Goal: Task Accomplishment & Management: Manage account settings

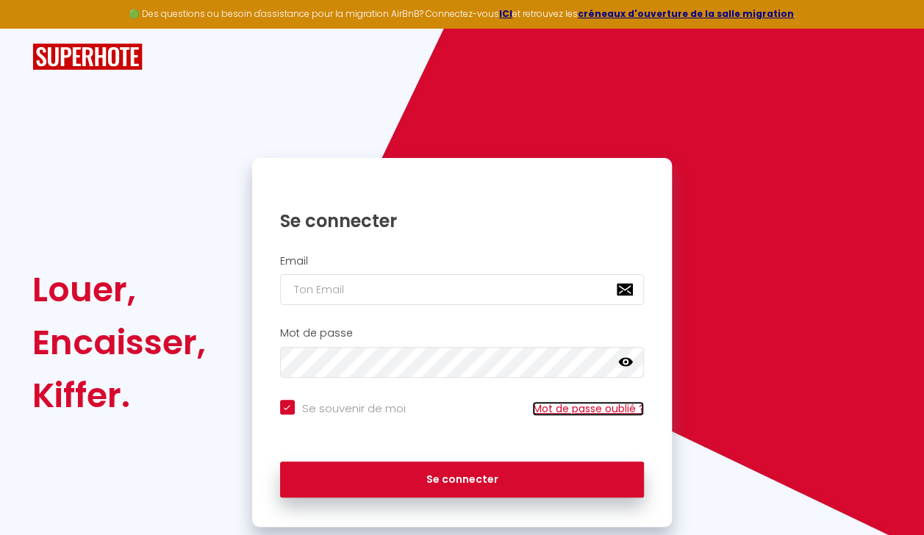
click at [579, 415] on link "Mot de passe oublié ?" at bounding box center [588, 408] width 112 height 15
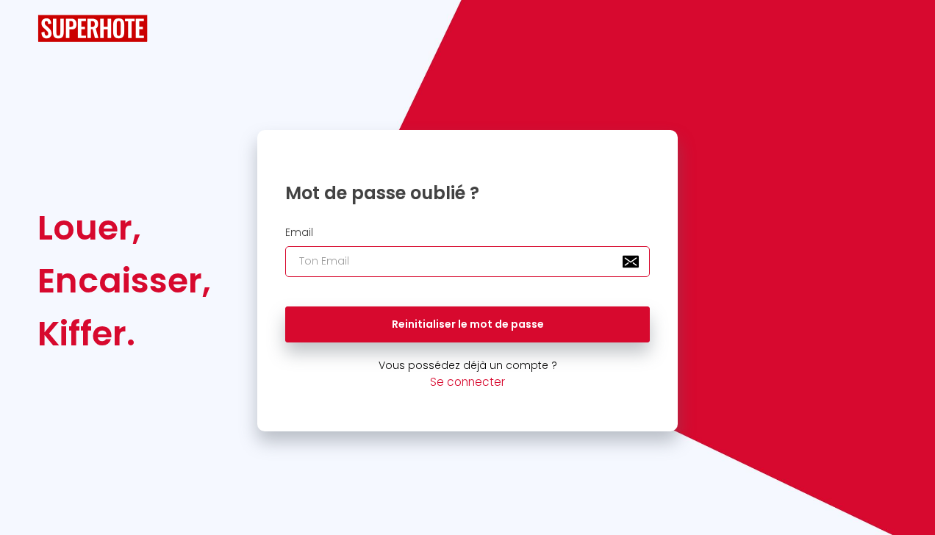
click at [473, 269] on input "email" at bounding box center [467, 261] width 365 height 31
click at [482, 253] on input "bourgen" at bounding box center [467, 261] width 365 height 31
type input "[EMAIL_ADDRESS][DOMAIN_NAME]"
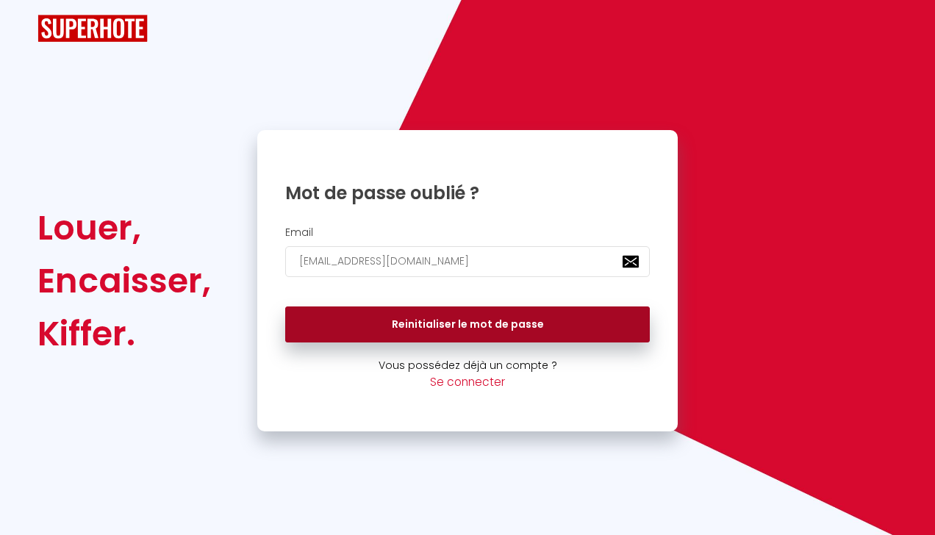
click at [510, 326] on button "Reinitialiser le mot de passe" at bounding box center [467, 325] width 365 height 37
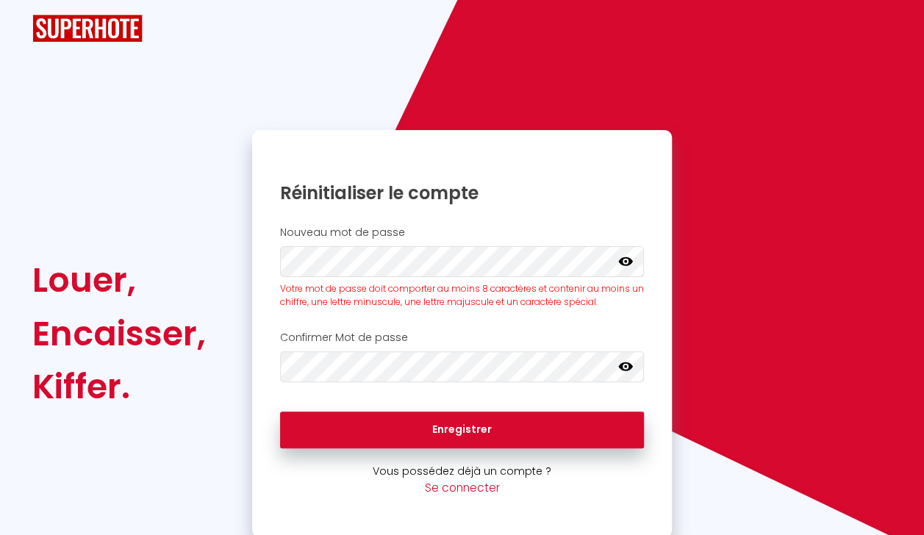
click at [623, 259] on icon at bounding box center [625, 261] width 15 height 15
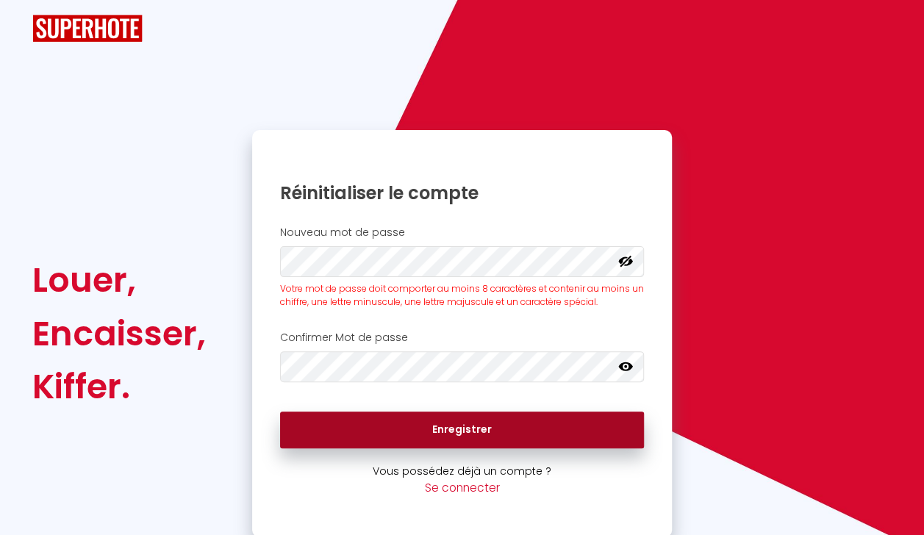
click at [479, 435] on button "Enregistrer" at bounding box center [462, 430] width 365 height 37
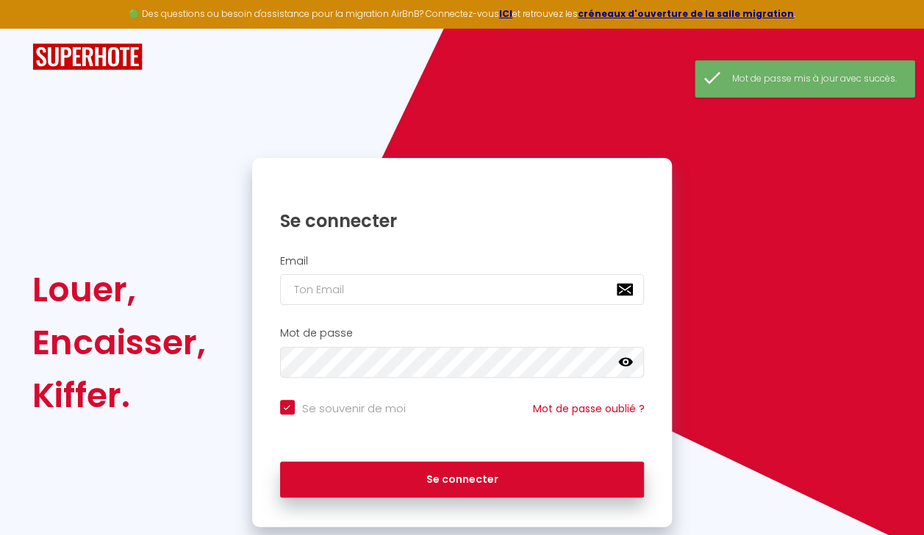
checkbox input "true"
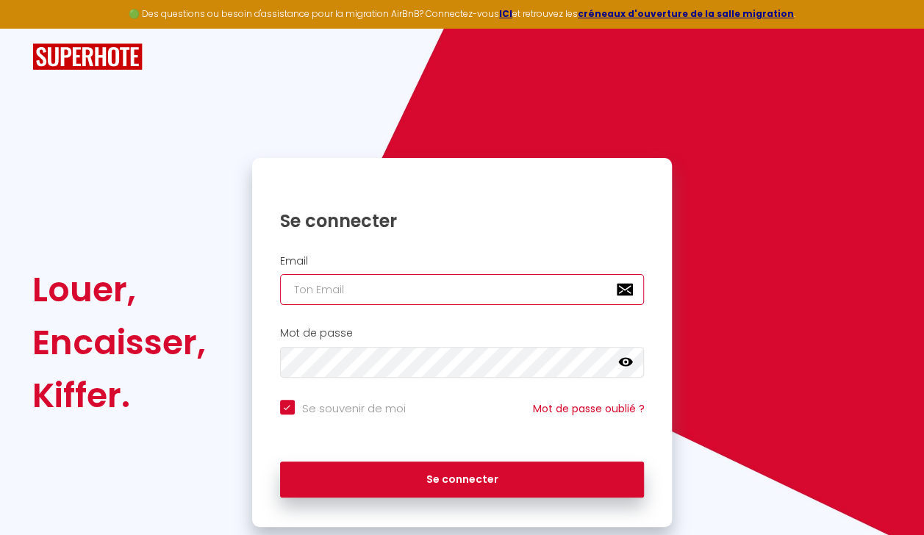
click at [426, 283] on input "email" at bounding box center [462, 289] width 365 height 31
type input "b"
checkbox input "true"
type input "bo"
checkbox input "true"
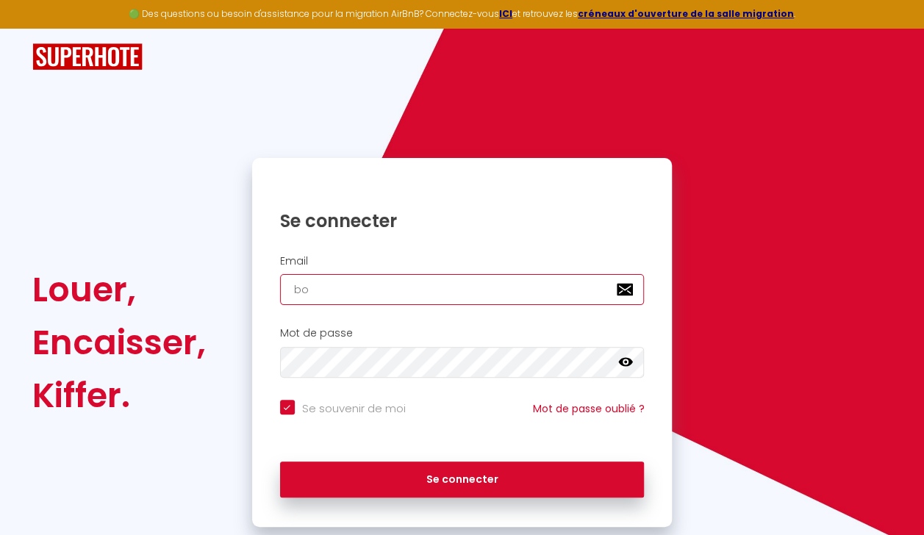
type input "bou"
checkbox input "true"
type input "[EMAIL_ADDRESS][DOMAIN_NAME]"
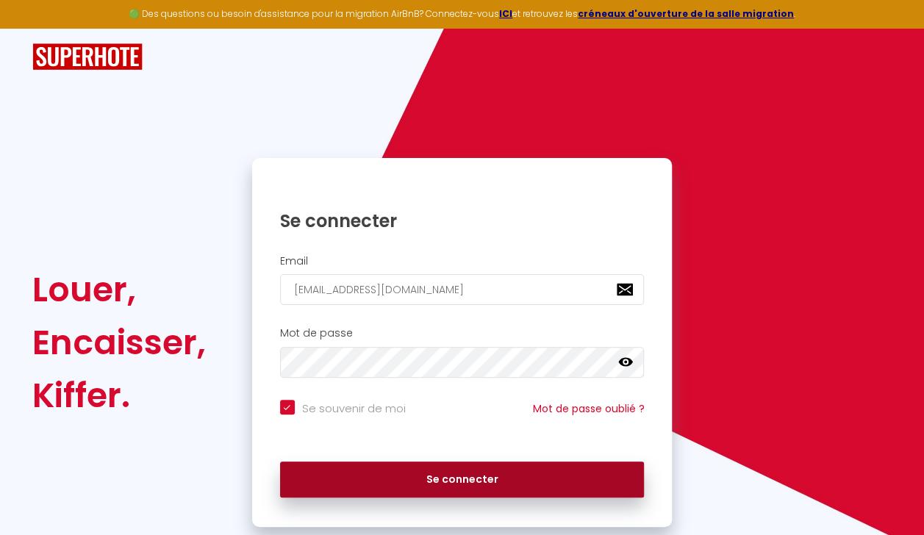
click at [519, 480] on button "Se connecter" at bounding box center [462, 480] width 365 height 37
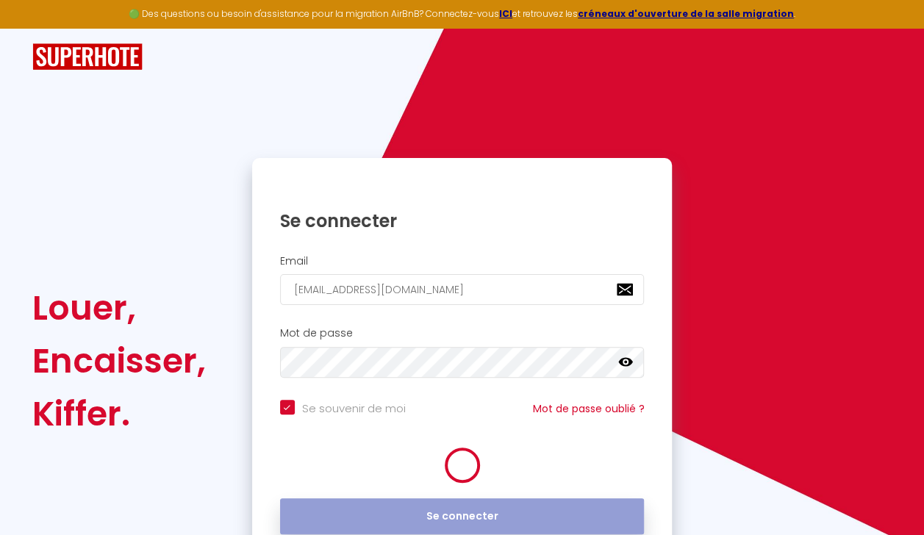
checkbox input "true"
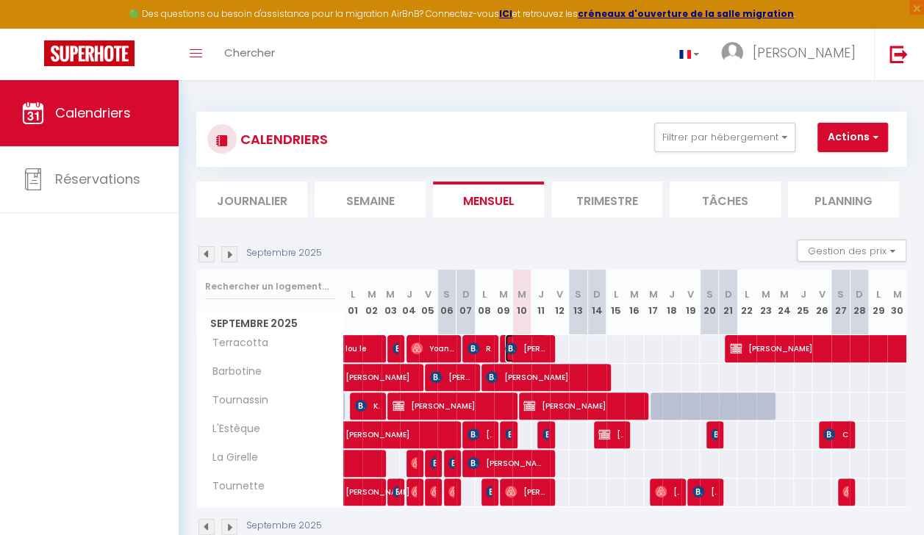
click at [529, 347] on span "[PERSON_NAME]-MONOT" at bounding box center [526, 348] width 43 height 28
select select "OK"
select select "1"
select select "0"
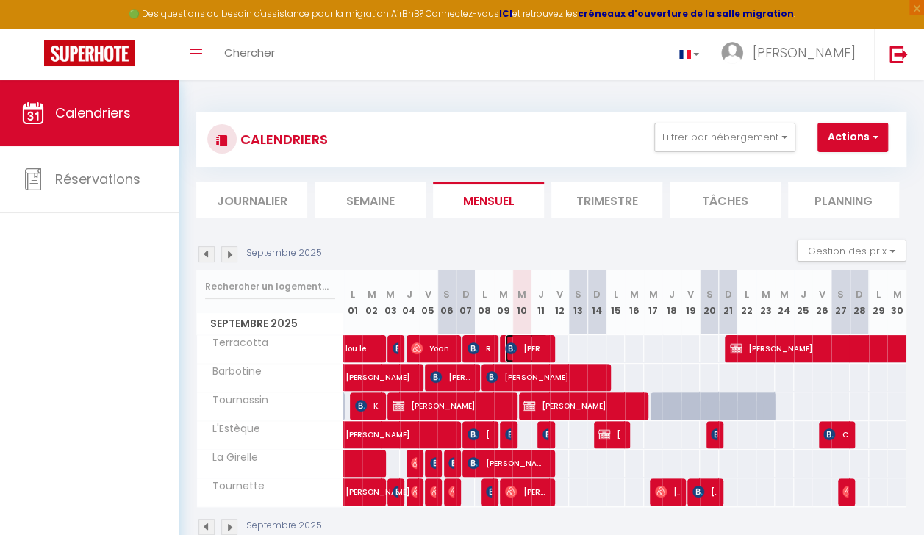
select select "1"
select select
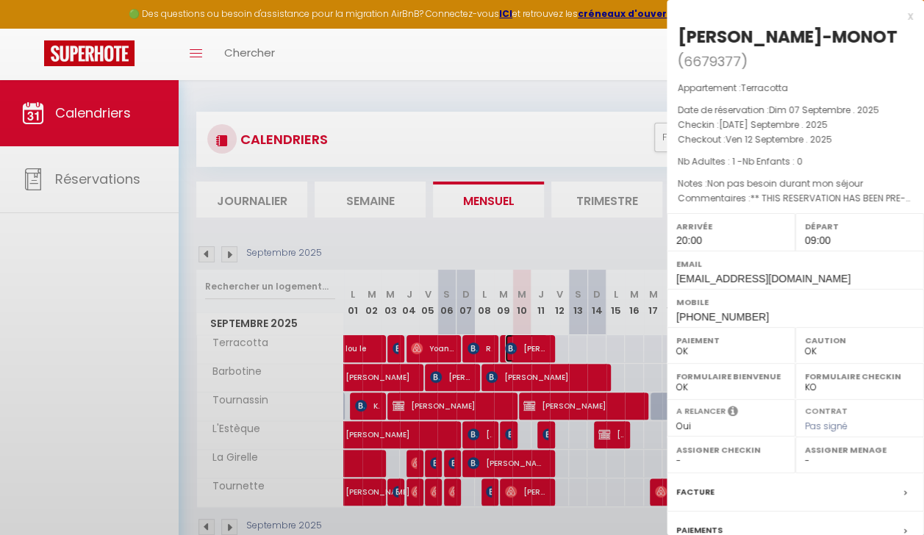
select select "52108"
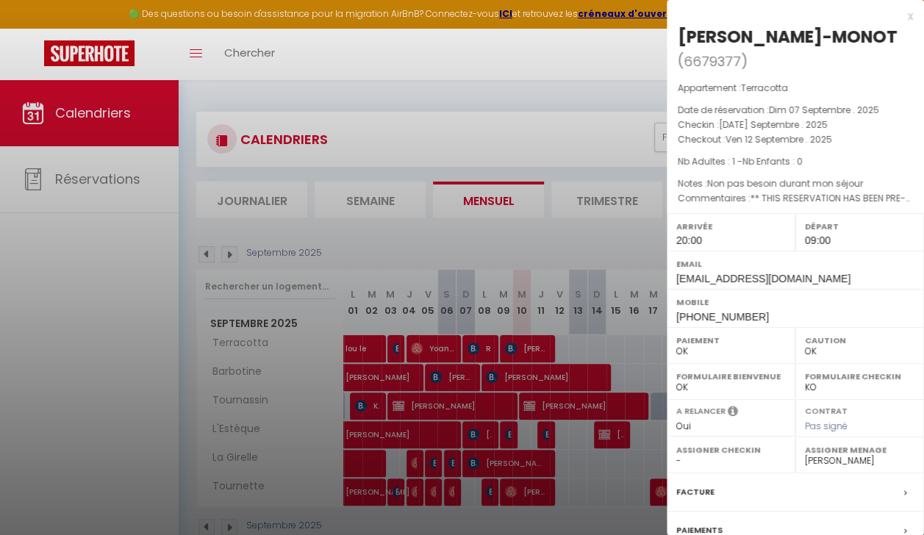
click at [900, 10] on div "x" at bounding box center [790, 16] width 246 height 18
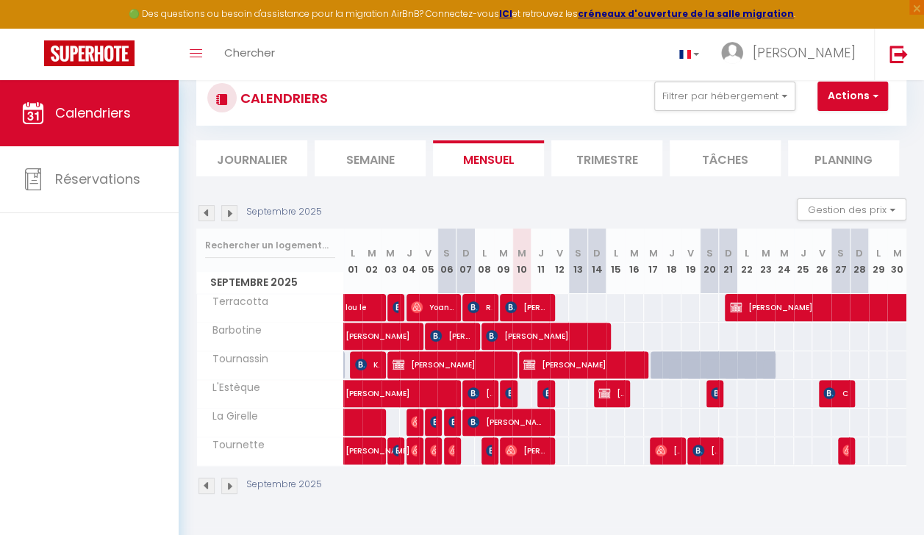
scroll to position [42, 0]
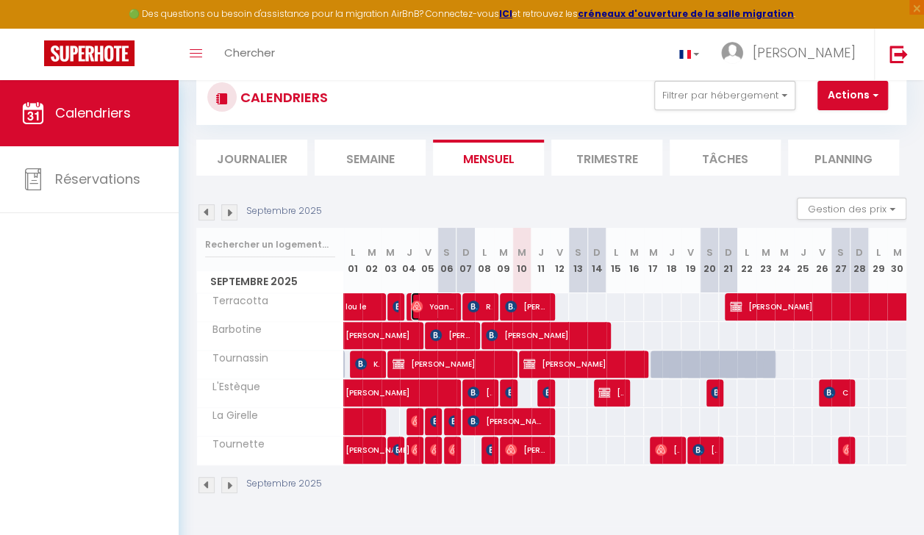
click at [445, 304] on span "Yoan Et" at bounding box center [432, 307] width 43 height 28
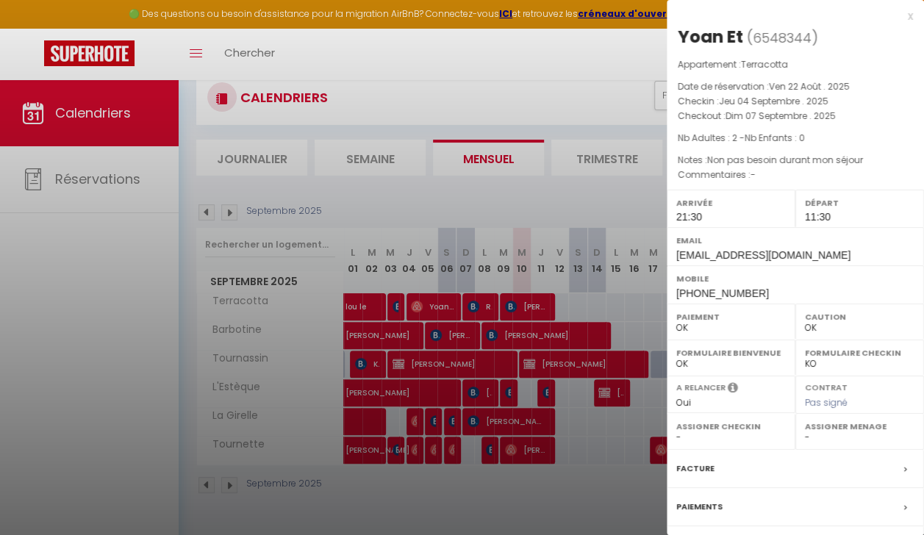
click at [526, 191] on div at bounding box center [462, 267] width 924 height 535
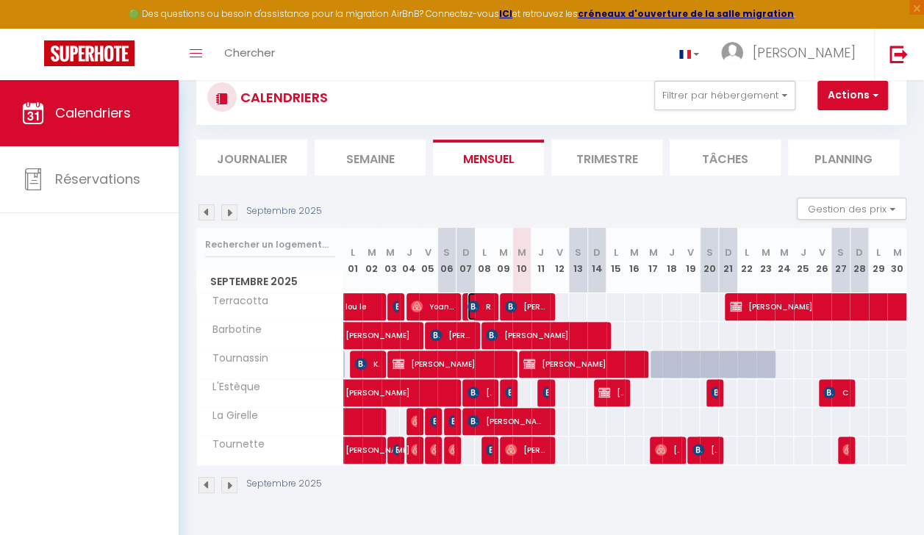
click at [480, 307] on span "Rață Ciprian rată" at bounding box center [480, 307] width 24 height 28
select select "52108"
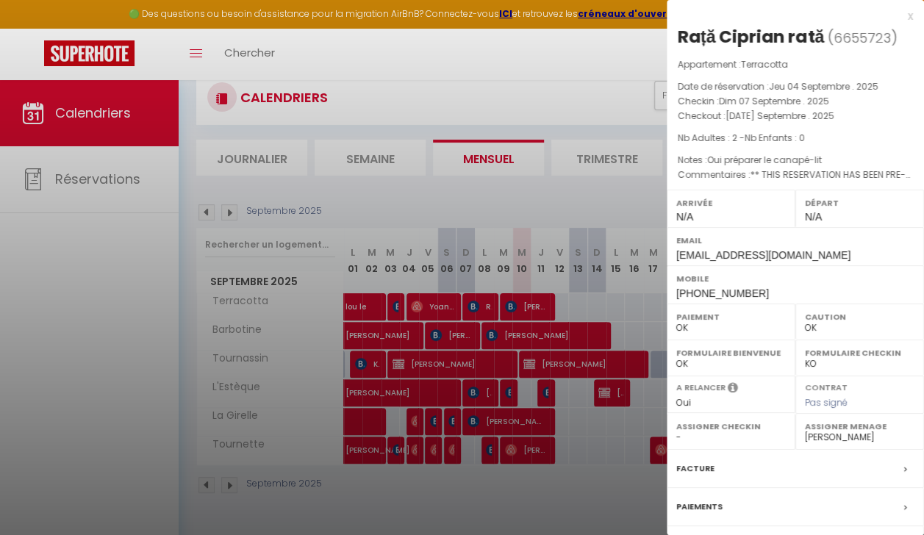
click at [592, 190] on div at bounding box center [462, 267] width 924 height 535
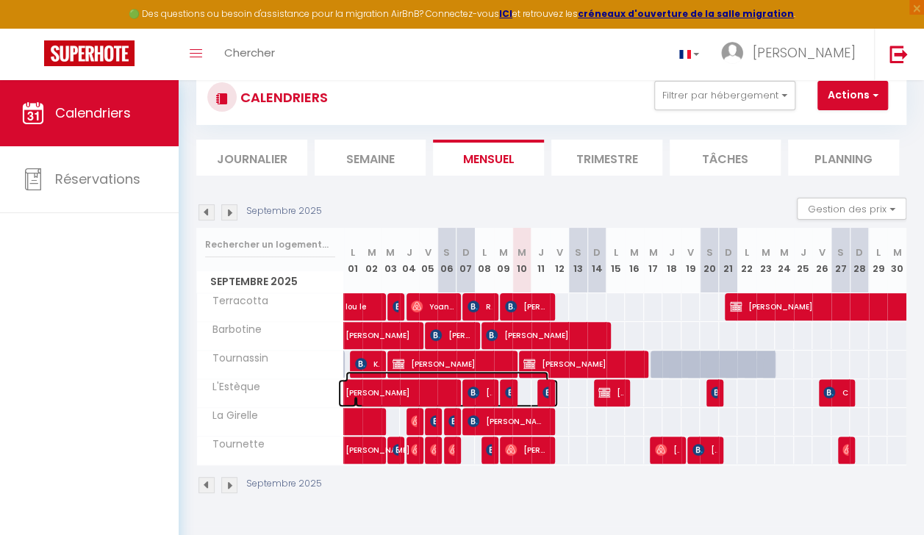
click at [445, 391] on span "Mariya Malek" at bounding box center [446, 385] width 203 height 28
select select "1"
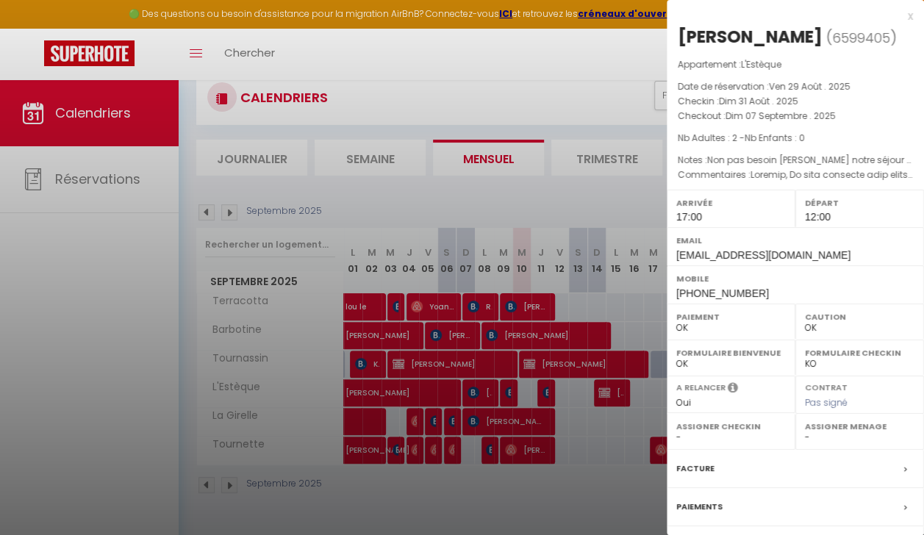
click at [473, 392] on div at bounding box center [462, 267] width 924 height 535
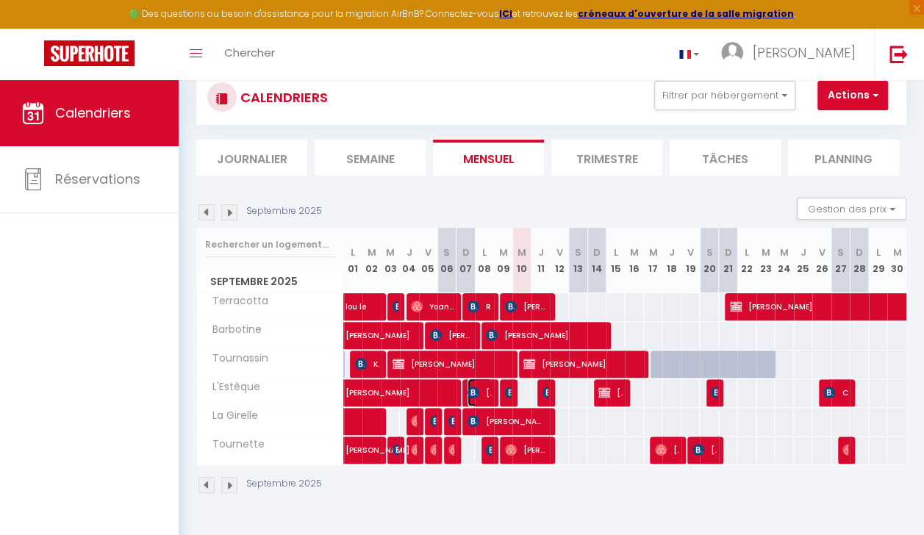
click at [473, 392] on img at bounding box center [474, 393] width 12 height 12
select select "52108"
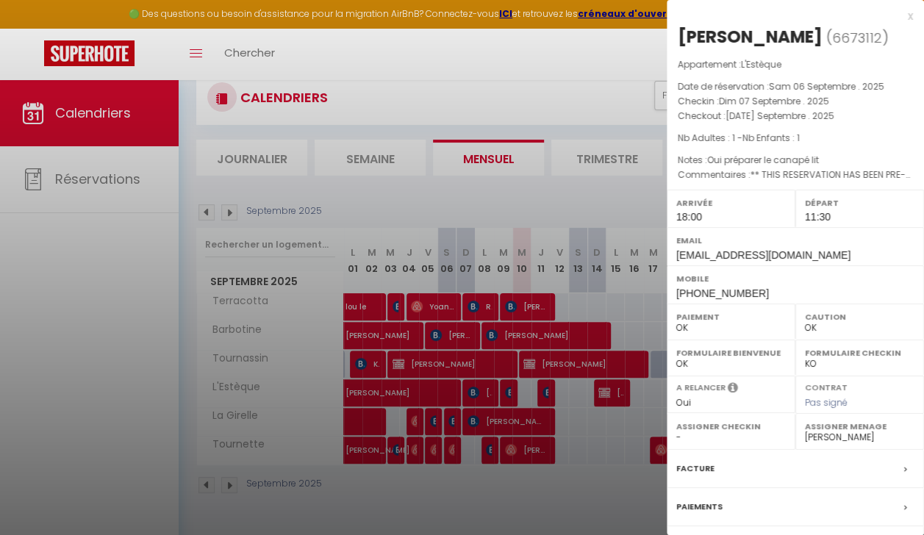
click at [451, 421] on div at bounding box center [462, 267] width 924 height 535
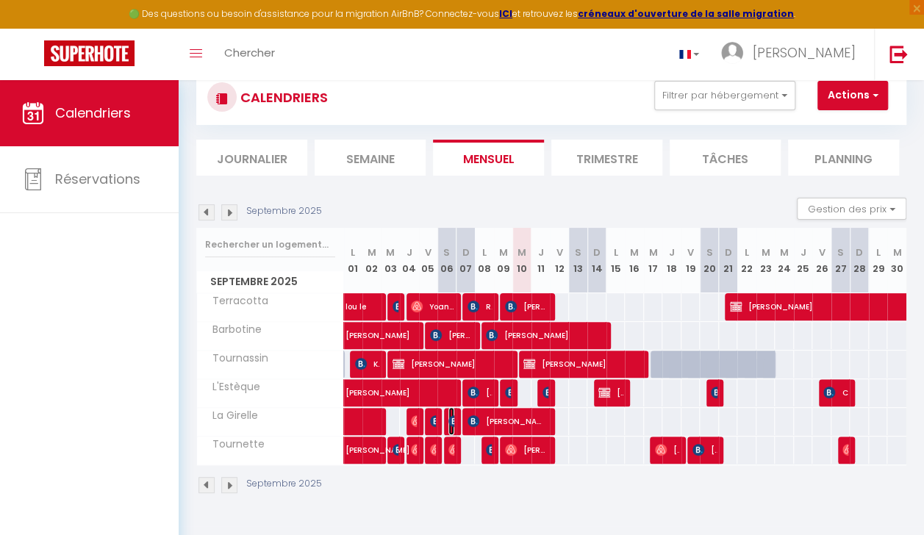
click at [450, 416] on img at bounding box center [454, 421] width 12 height 12
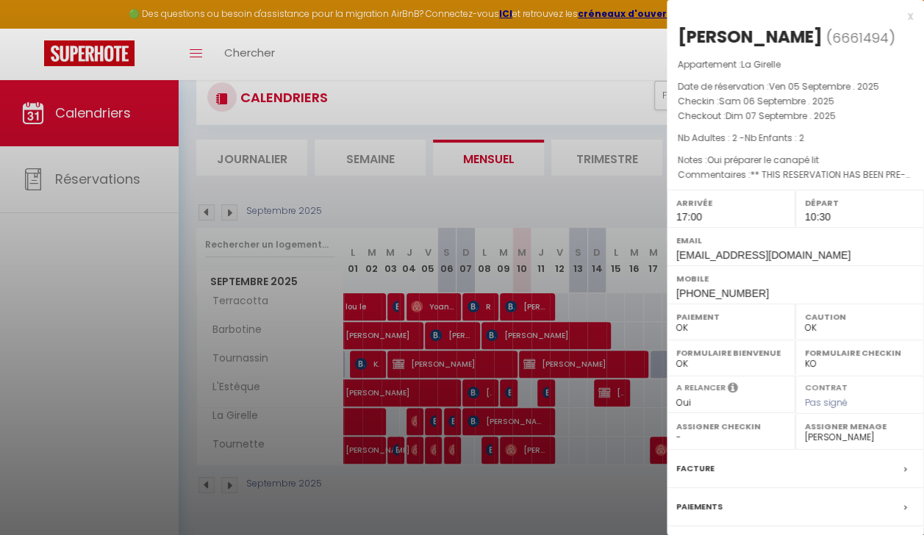
click at [452, 418] on div at bounding box center [462, 267] width 924 height 535
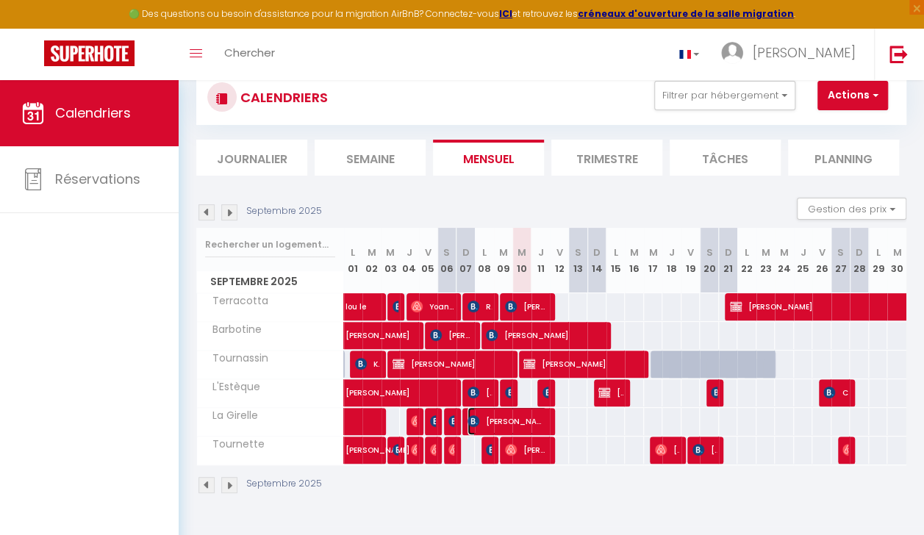
click at [476, 420] on span "Yves MUCIG" at bounding box center [507, 421] width 79 height 28
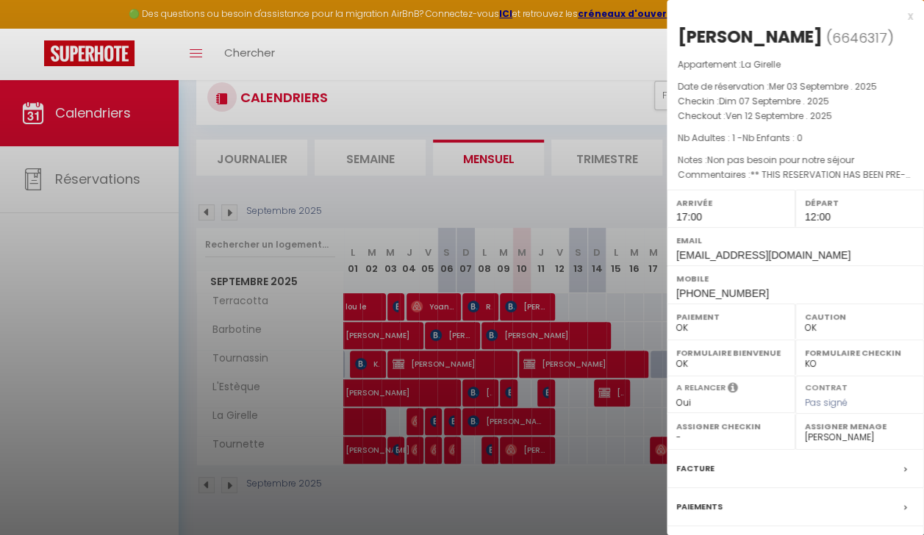
click at [451, 448] on div at bounding box center [462, 267] width 924 height 535
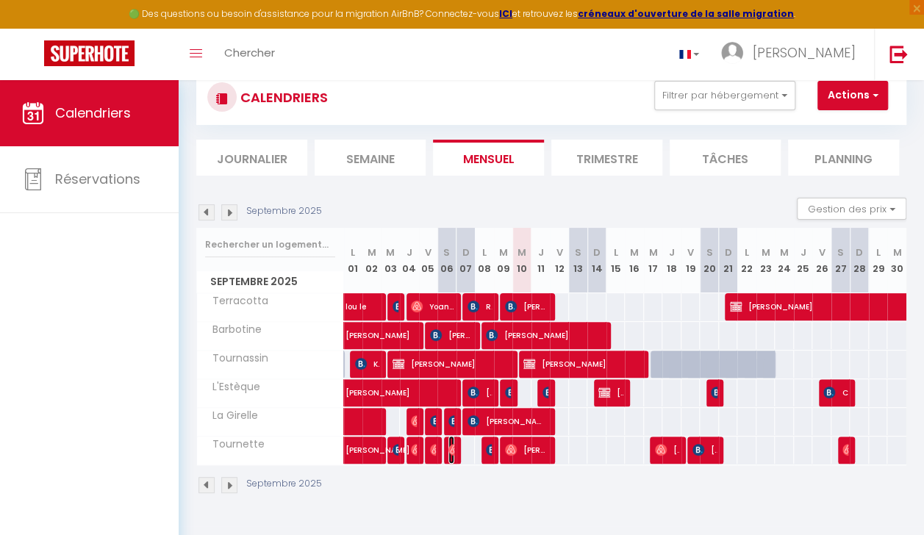
click at [451, 448] on img at bounding box center [454, 450] width 12 height 12
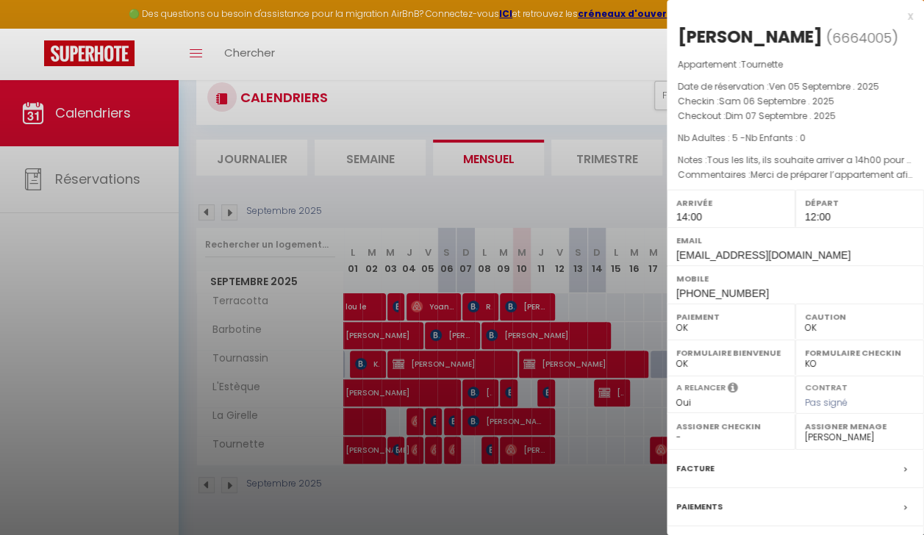
click at [454, 448] on div at bounding box center [462, 267] width 924 height 535
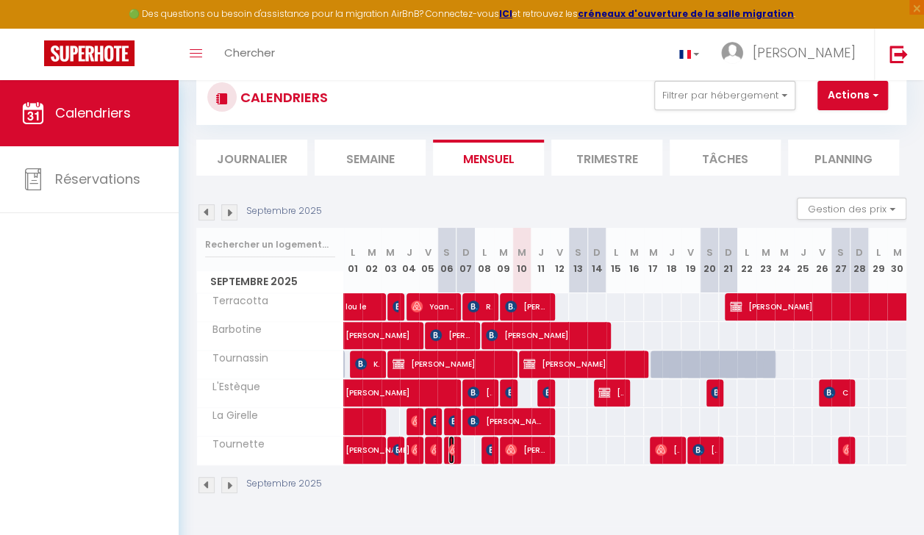
click at [452, 448] on img at bounding box center [454, 450] width 12 height 12
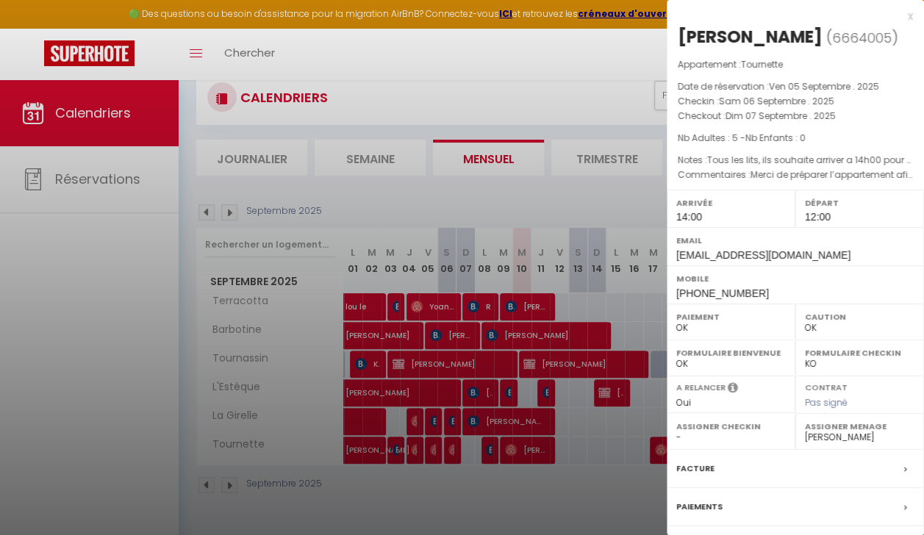
click at [468, 332] on div at bounding box center [462, 267] width 924 height 535
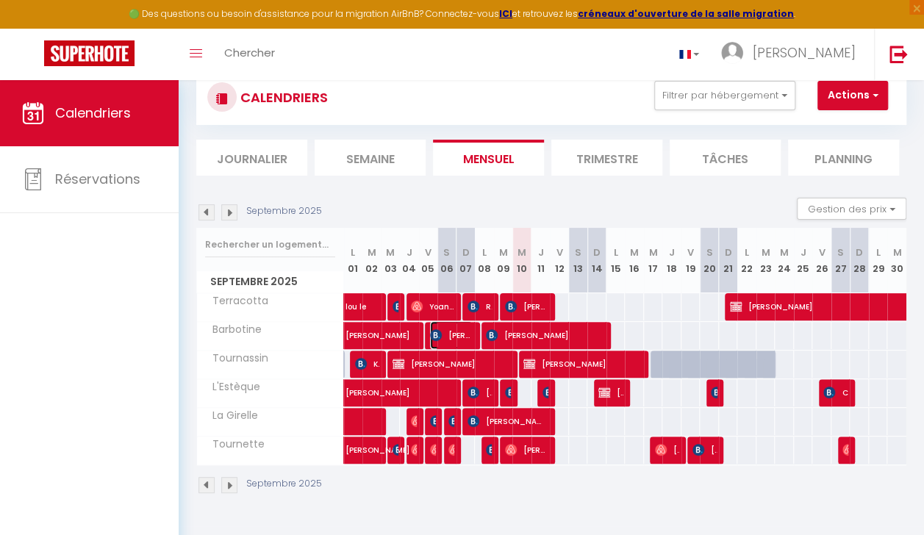
click at [468, 332] on span "Maïwenn Tiec" at bounding box center [451, 335] width 43 height 28
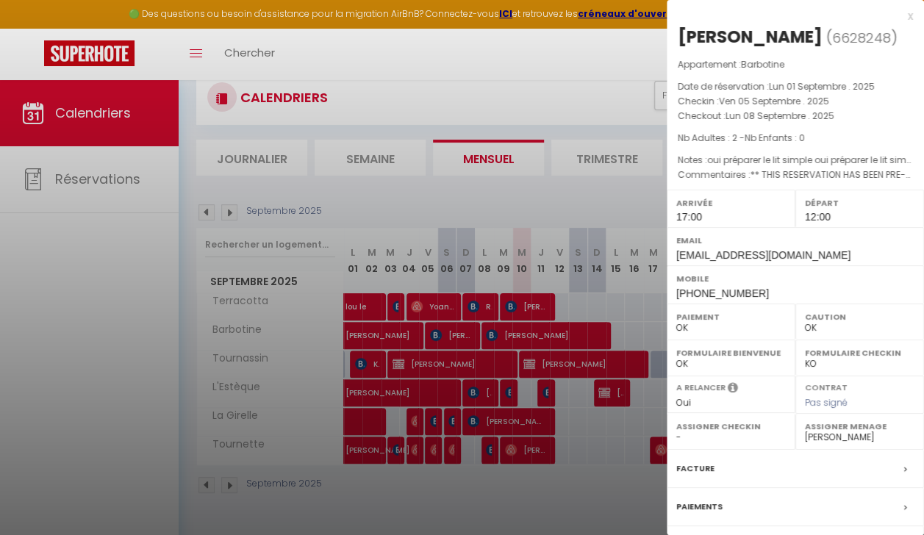
click at [497, 338] on div at bounding box center [462, 267] width 924 height 535
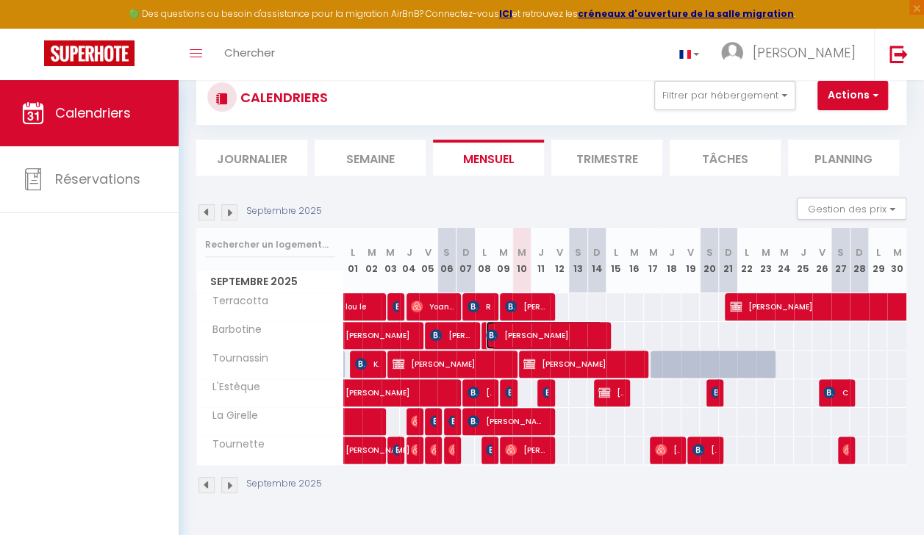
click at [497, 338] on span "Joëlle Dubouchet" at bounding box center [544, 335] width 116 height 28
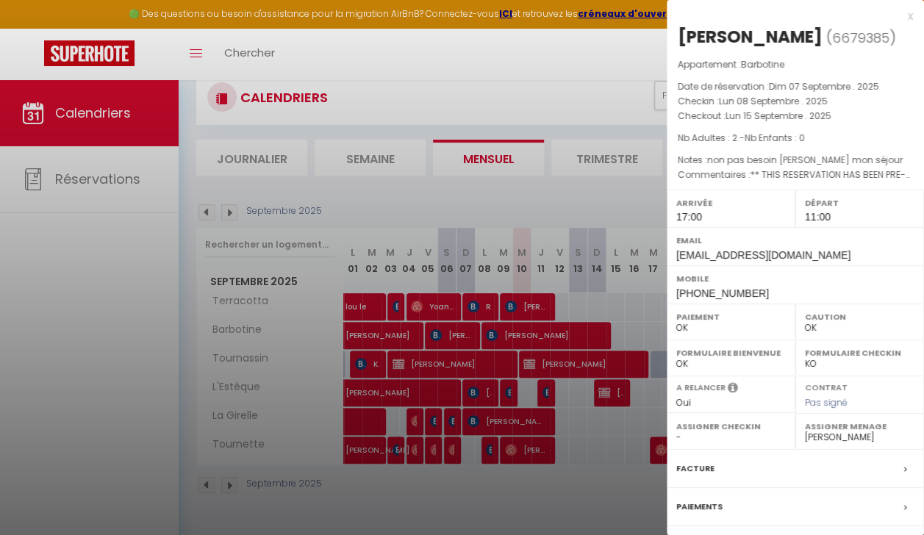
click at [492, 335] on div at bounding box center [462, 267] width 924 height 535
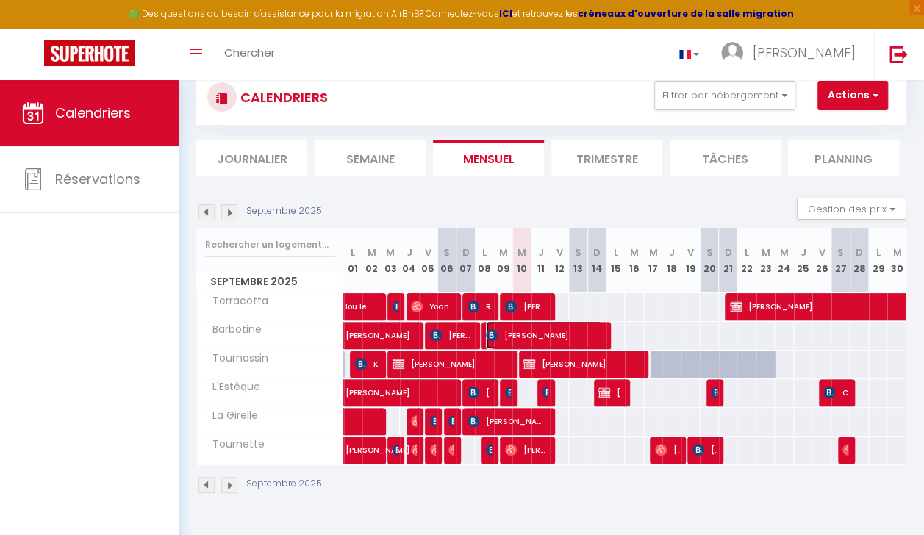
click at [492, 335] on img at bounding box center [492, 335] width 12 height 12
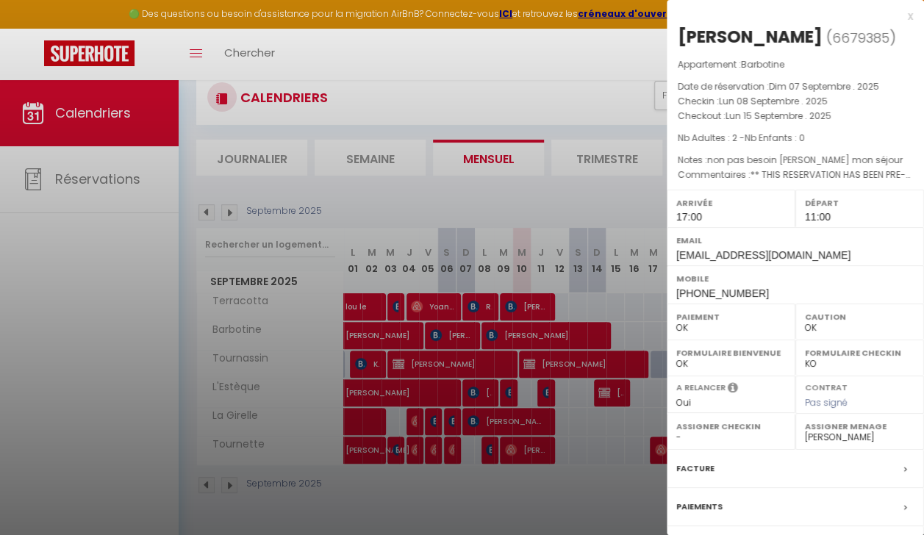
click at [486, 448] on div at bounding box center [462, 267] width 924 height 535
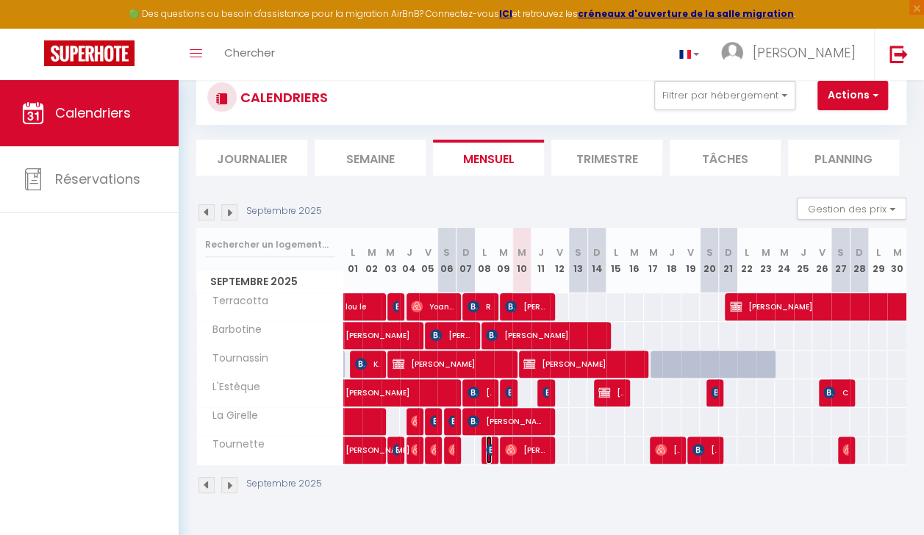
click at [486, 448] on img at bounding box center [492, 450] width 12 height 12
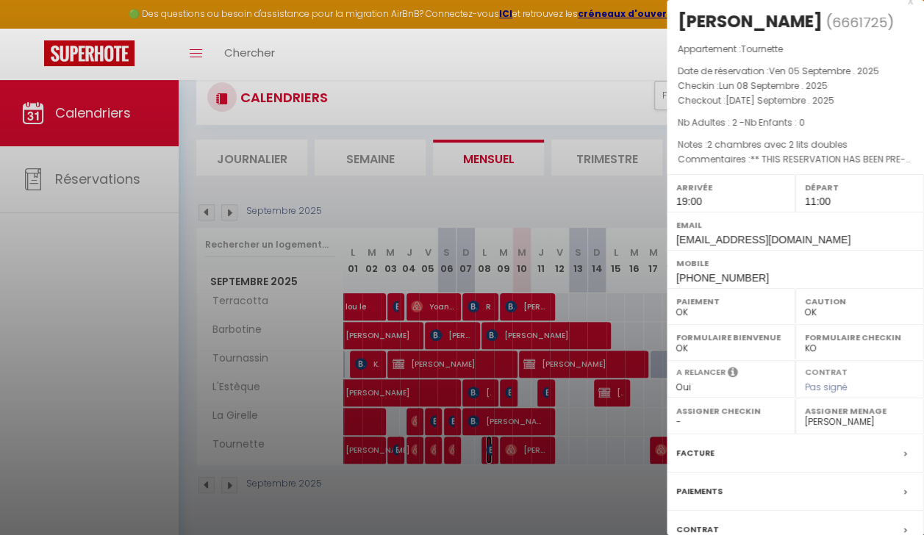
scroll to position [22, 0]
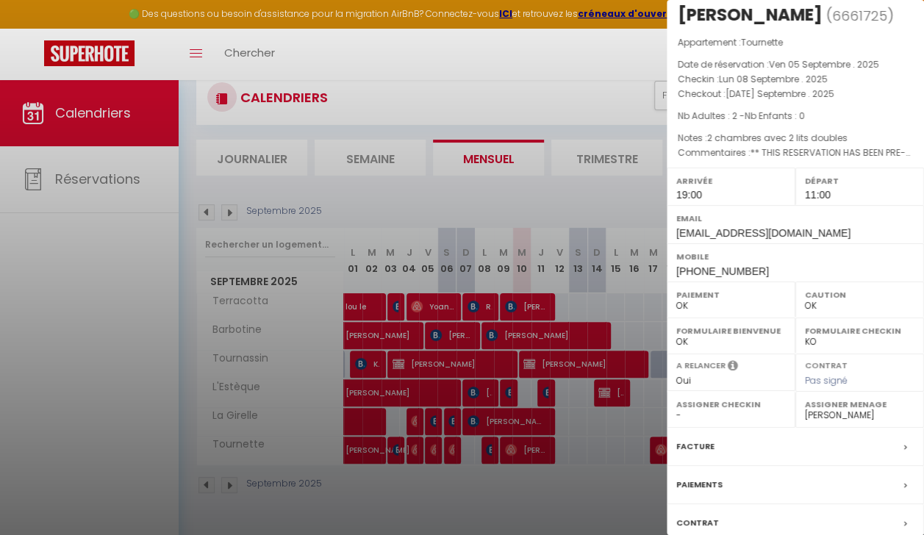
click at [745, 175] on label "Arrivée" at bounding box center [731, 180] width 110 height 15
click at [760, 176] on label "Arrivée" at bounding box center [731, 180] width 110 height 15
click at [576, 479] on div at bounding box center [462, 267] width 924 height 535
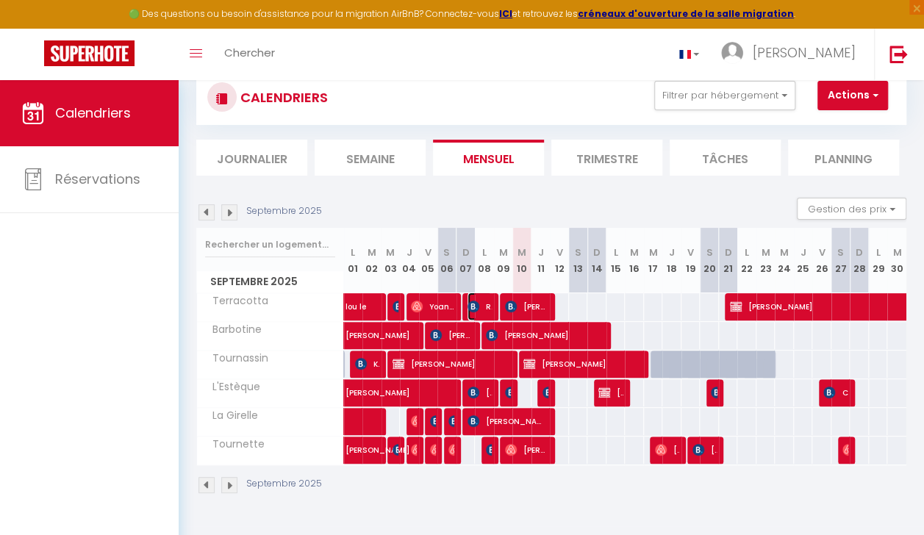
click at [482, 307] on span "Rață Ciprian rată" at bounding box center [480, 307] width 24 height 28
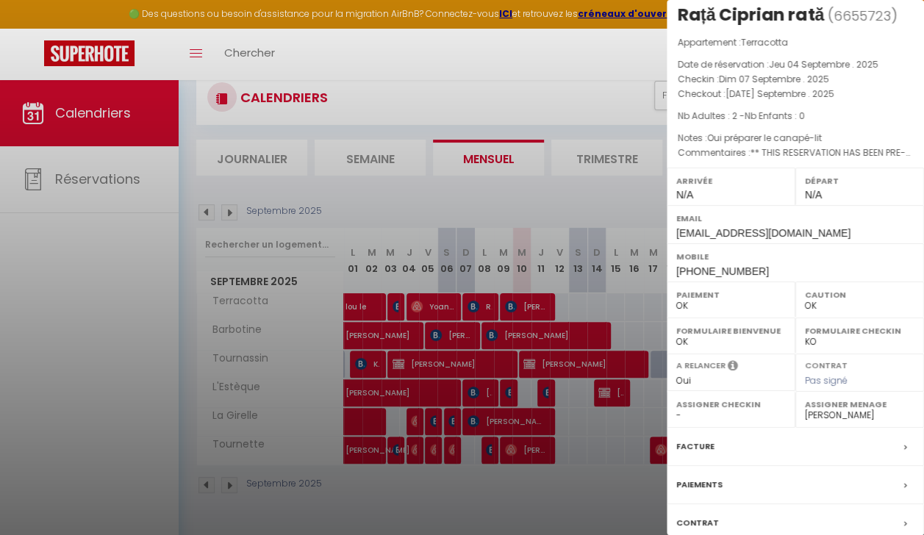
click at [515, 301] on div at bounding box center [462, 267] width 924 height 535
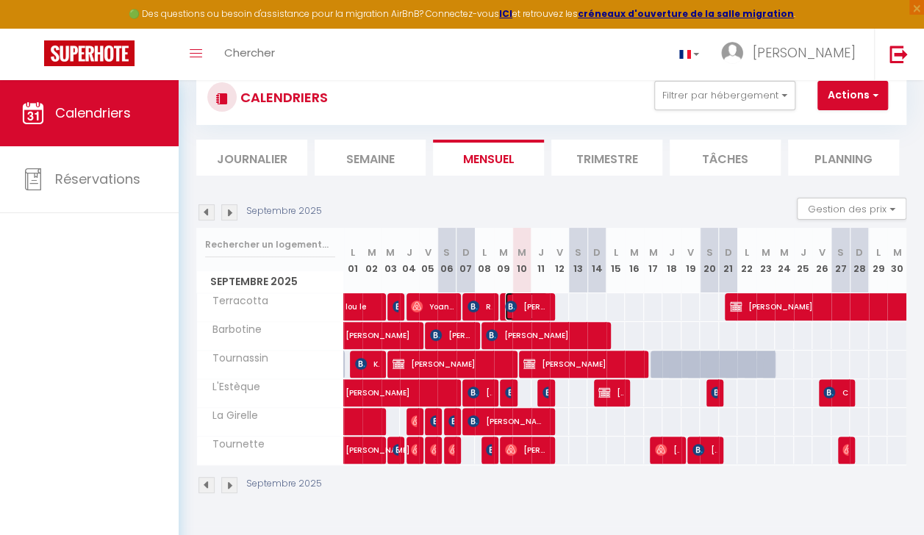
click at [515, 301] on span "Thierry JUGAND-MONOT" at bounding box center [526, 307] width 43 height 28
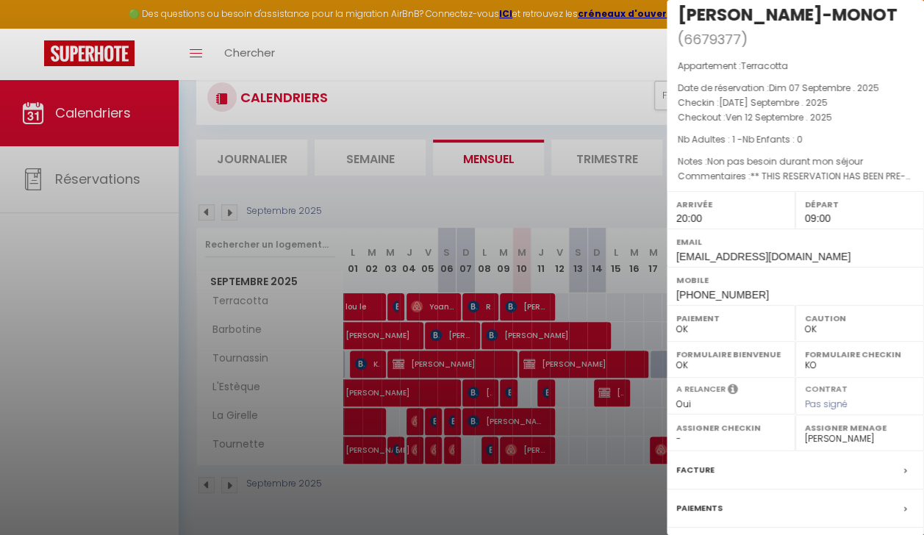
click at [482, 304] on div at bounding box center [462, 267] width 924 height 535
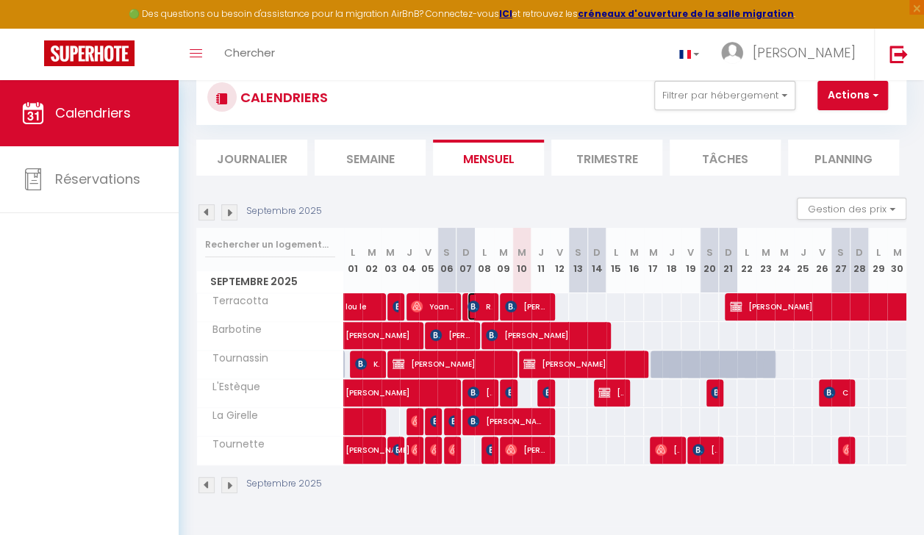
click at [482, 304] on span "Rață Ciprian rată" at bounding box center [480, 307] width 24 height 28
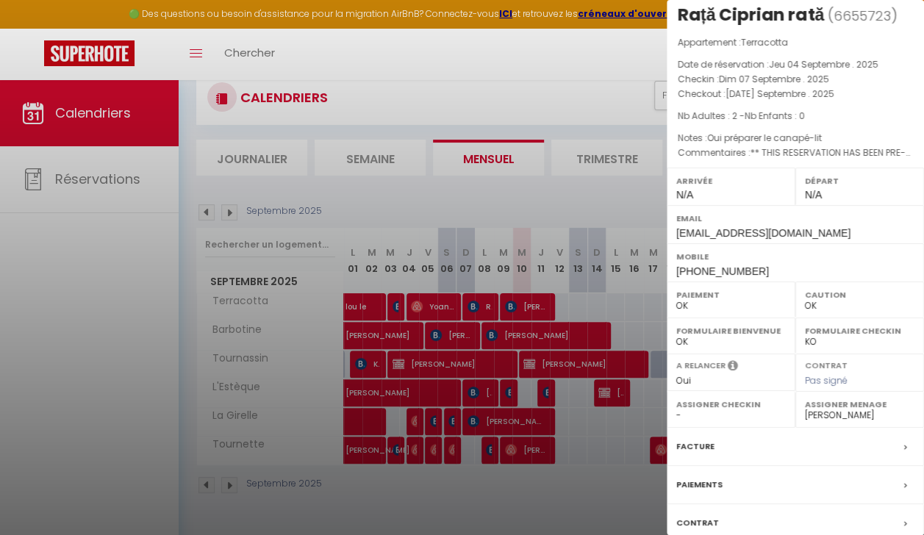
click at [476, 395] on div at bounding box center [462, 267] width 924 height 535
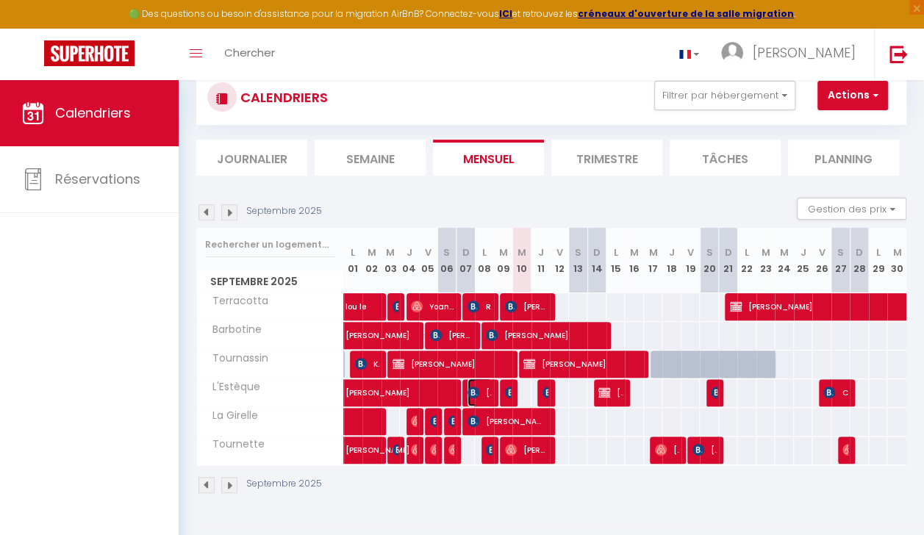
click at [476, 395] on img at bounding box center [474, 393] width 12 height 12
select select "1"
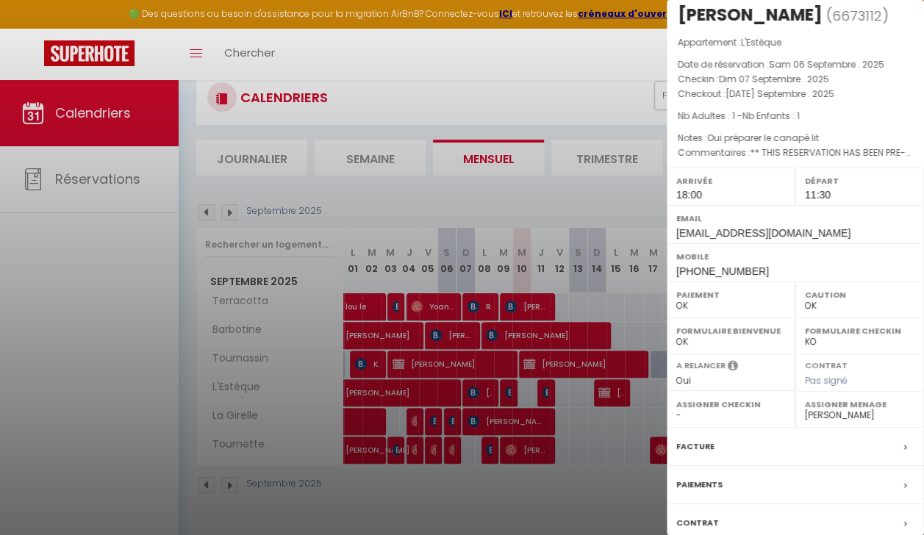
click at [504, 389] on div at bounding box center [462, 267] width 924 height 535
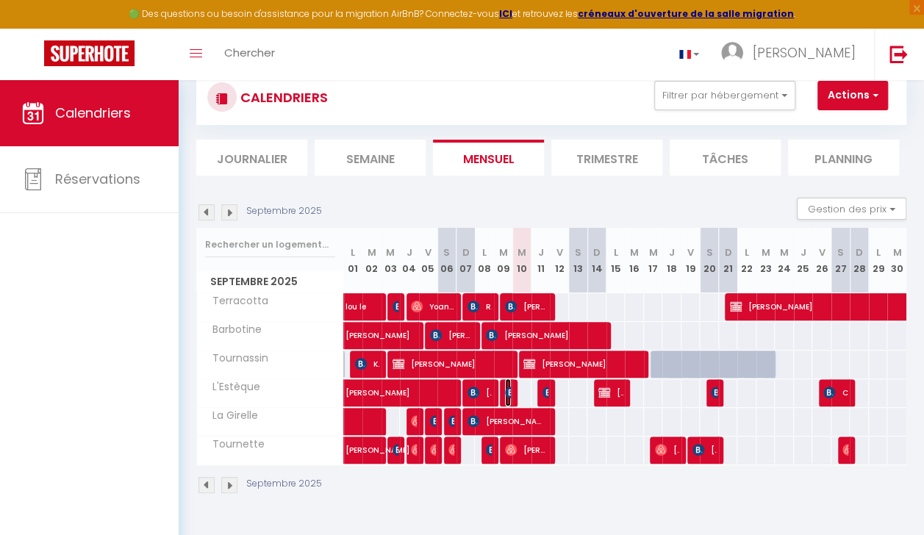
click at [505, 389] on img at bounding box center [511, 393] width 12 height 12
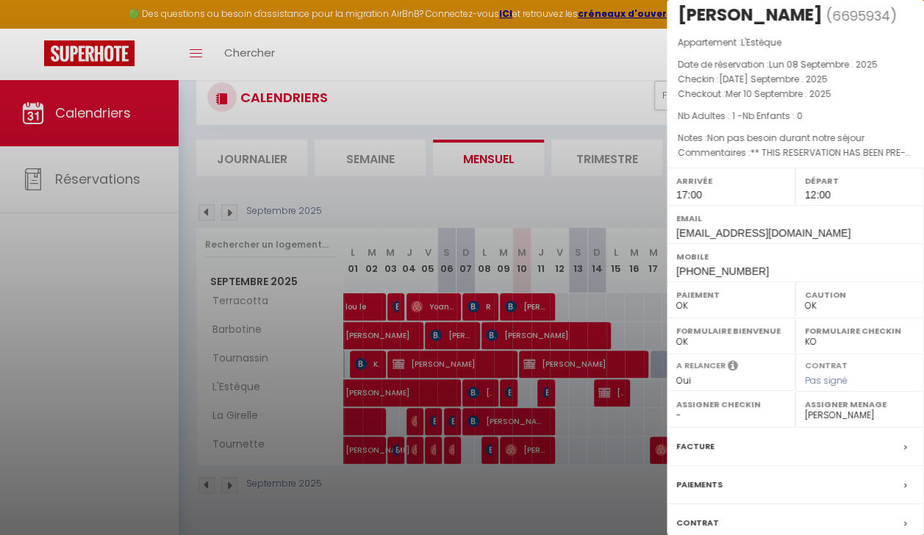
click at [486, 447] on div at bounding box center [462, 267] width 924 height 535
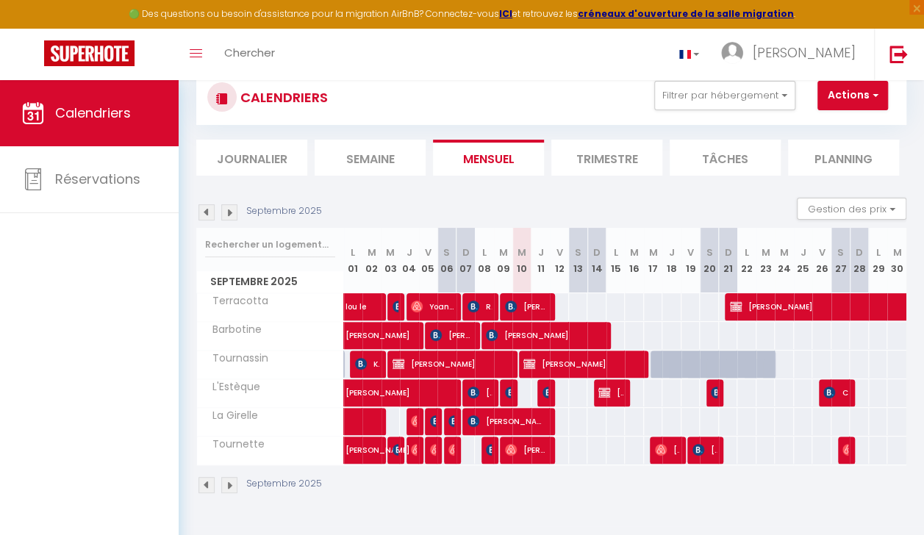
click at [481, 447] on div at bounding box center [490, 451] width 19 height 28
click at [493, 451] on div "42" at bounding box center [503, 450] width 20 height 27
click at [486, 446] on img at bounding box center [492, 450] width 12 height 12
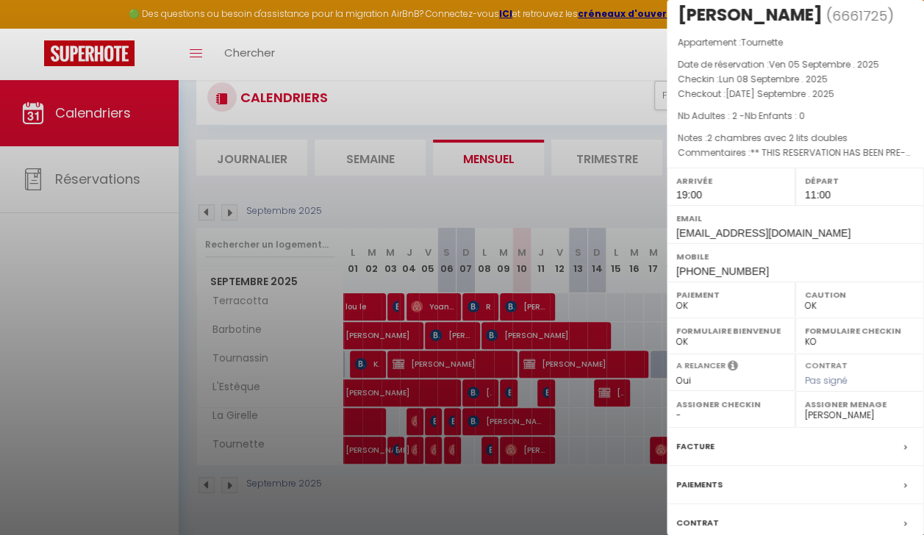
click at [516, 443] on div at bounding box center [462, 267] width 924 height 535
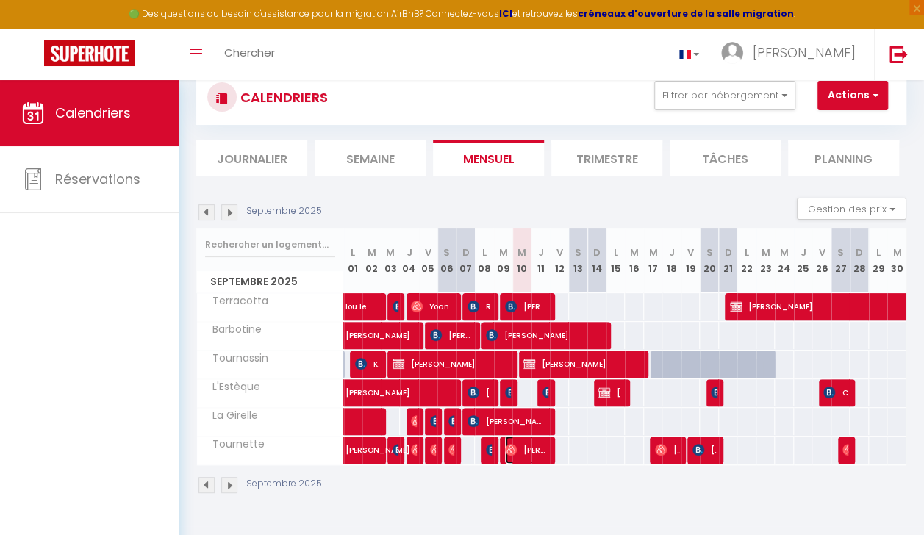
click at [516, 443] on span "Aurelien Cozzani" at bounding box center [526, 450] width 43 height 28
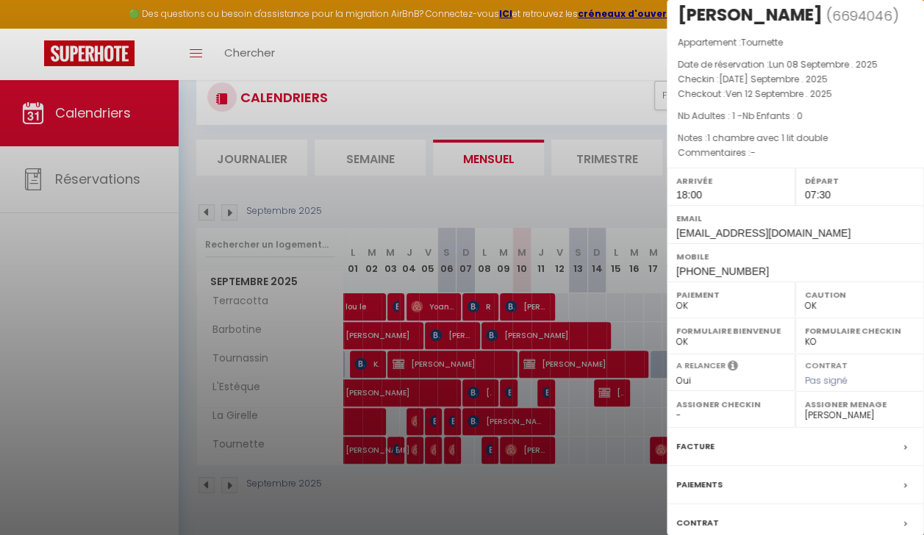
click at [487, 447] on div at bounding box center [462, 267] width 924 height 535
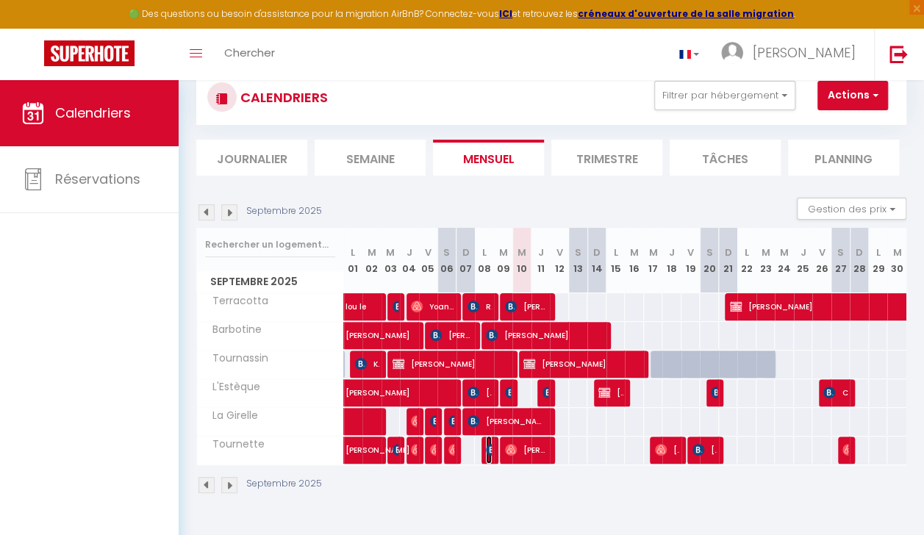
click at [487, 447] on img at bounding box center [492, 450] width 12 height 12
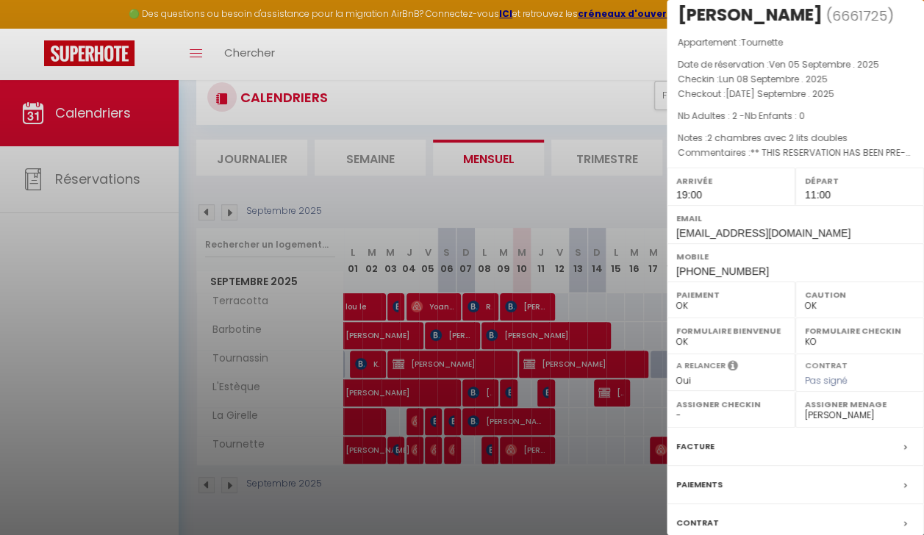
click at [510, 447] on div at bounding box center [462, 267] width 924 height 535
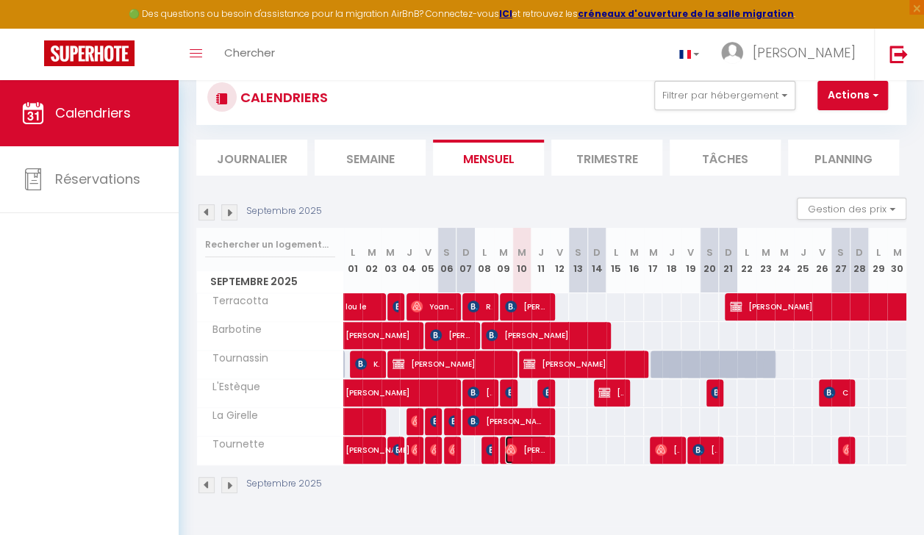
click at [510, 447] on img at bounding box center [511, 450] width 12 height 12
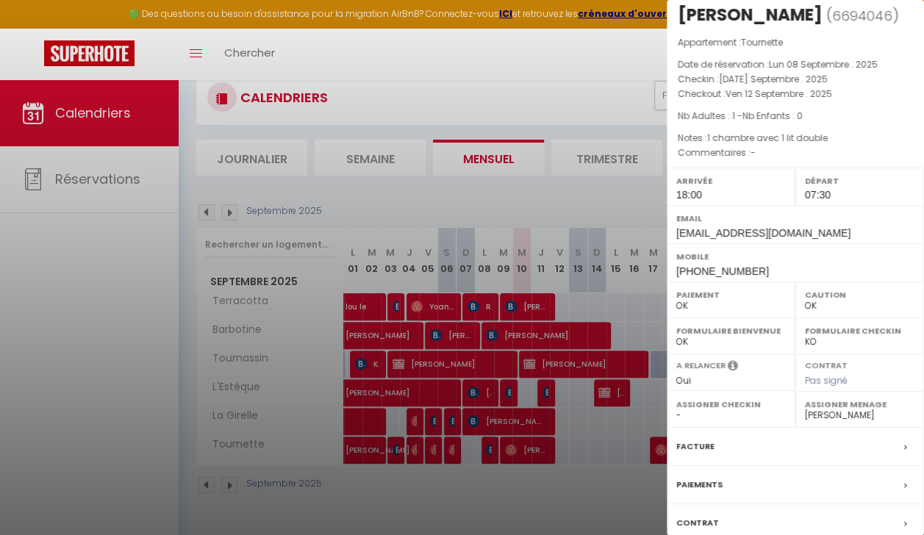
click at [582, 198] on div at bounding box center [462, 267] width 924 height 535
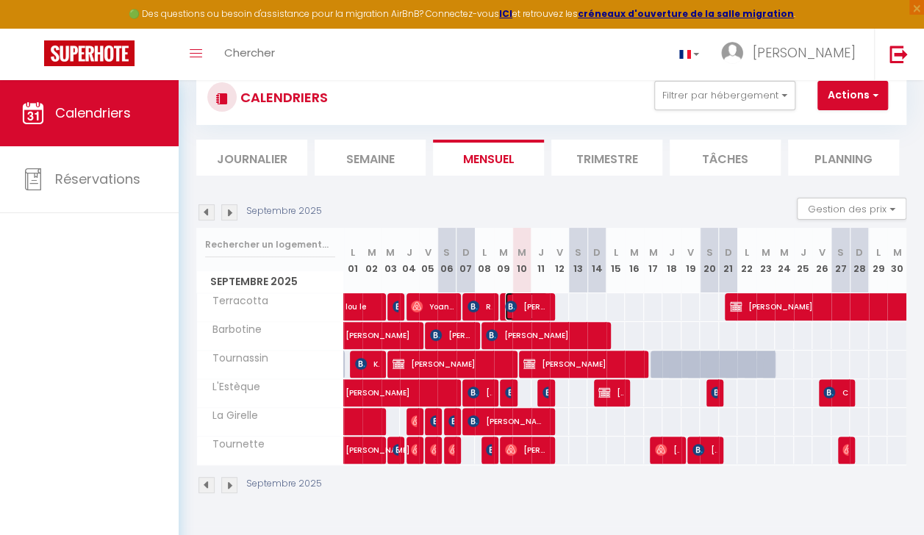
click at [531, 306] on span "Thierry JUGAND-MONOT" at bounding box center [526, 307] width 43 height 28
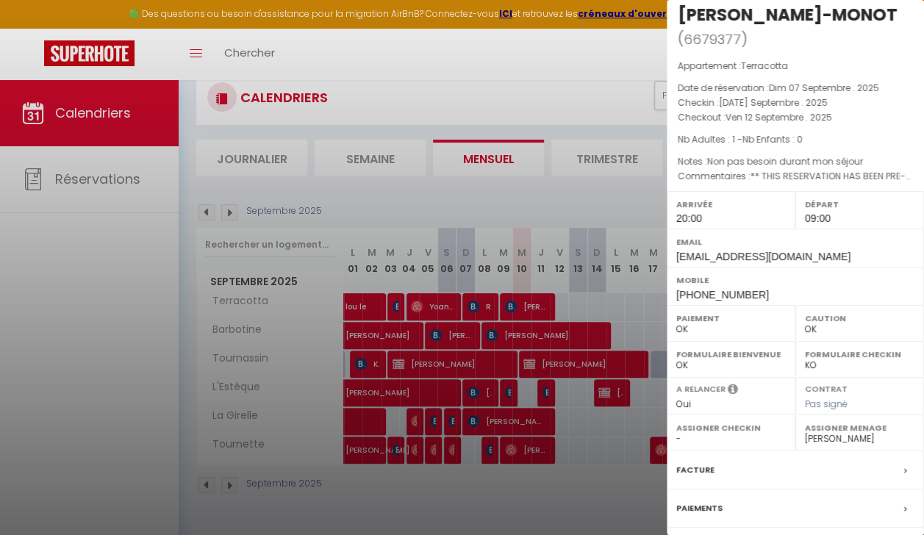
click at [542, 395] on div at bounding box center [462, 267] width 924 height 535
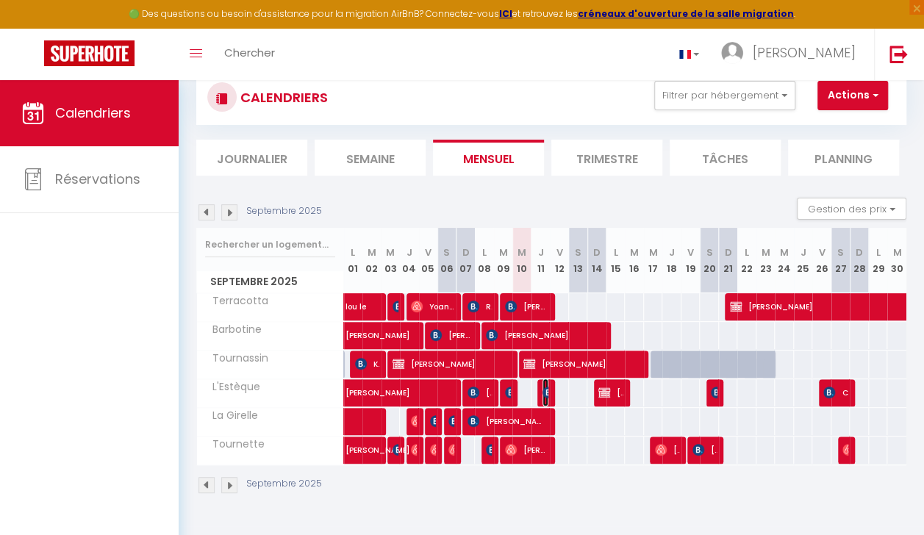
click at [542, 395] on img at bounding box center [548, 393] width 12 height 12
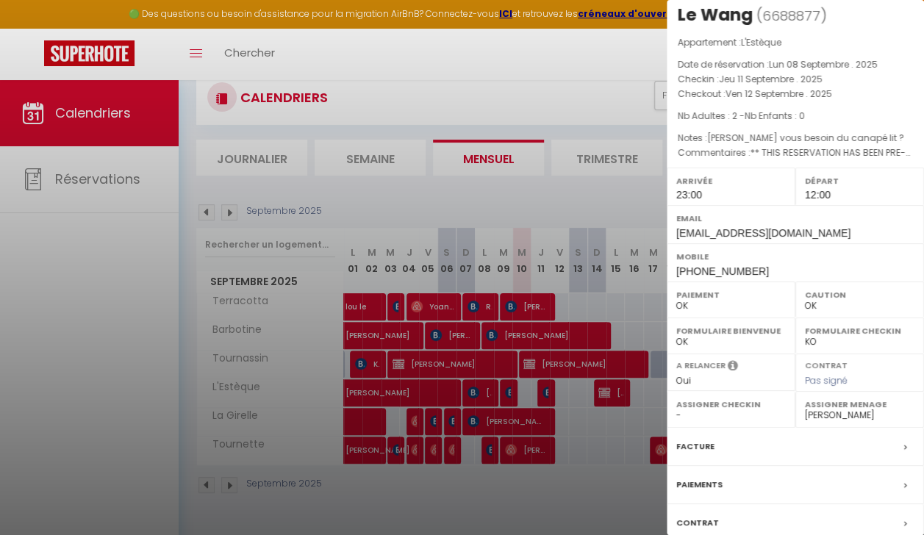
click at [595, 453] on div at bounding box center [462, 267] width 924 height 535
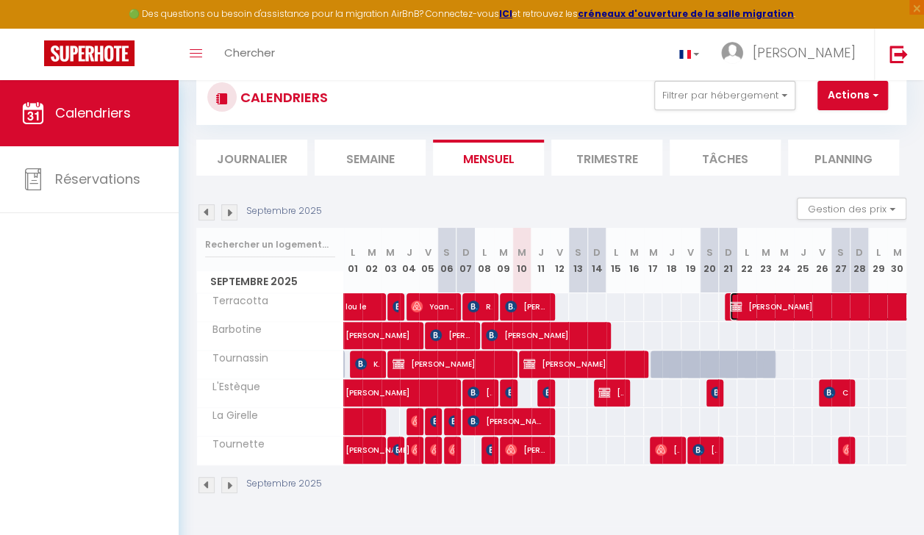
click at [750, 315] on span "Thomas Bodeau" at bounding box center [933, 307] width 406 height 28
select select "KO"
select select
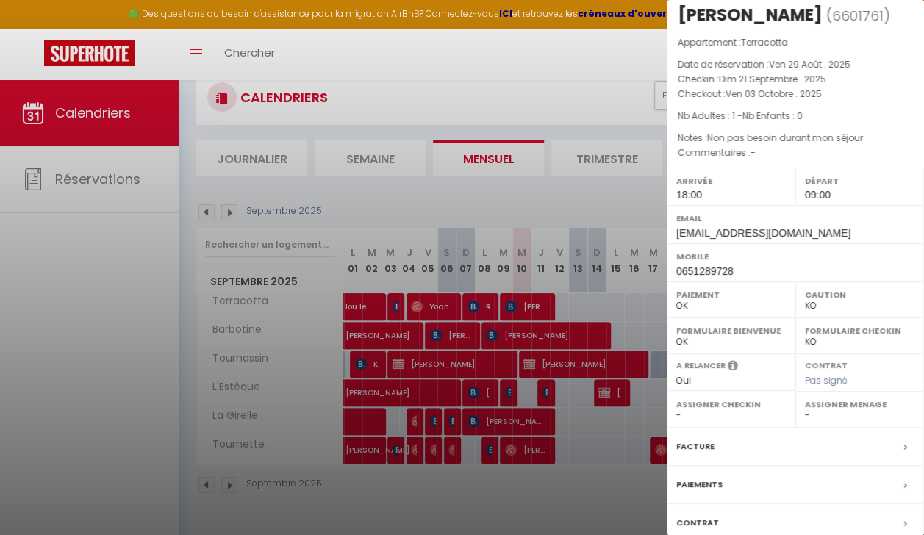
click at [209, 208] on div at bounding box center [462, 267] width 924 height 535
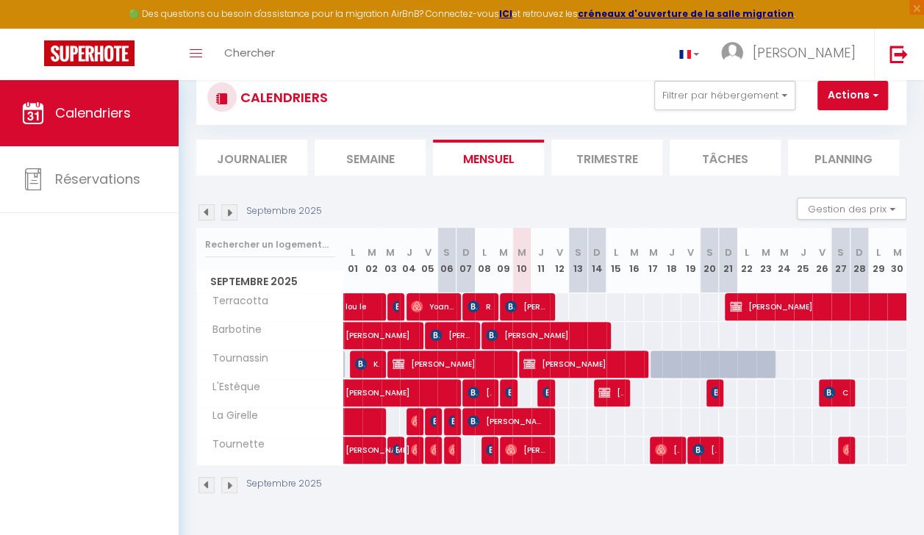
click at [209, 208] on img at bounding box center [206, 212] width 16 height 16
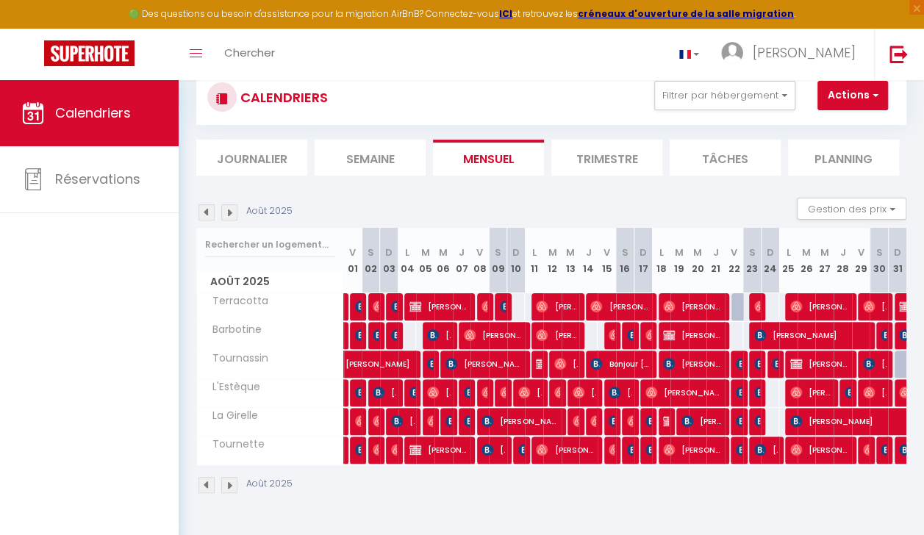
click at [207, 209] on img at bounding box center [206, 212] width 16 height 16
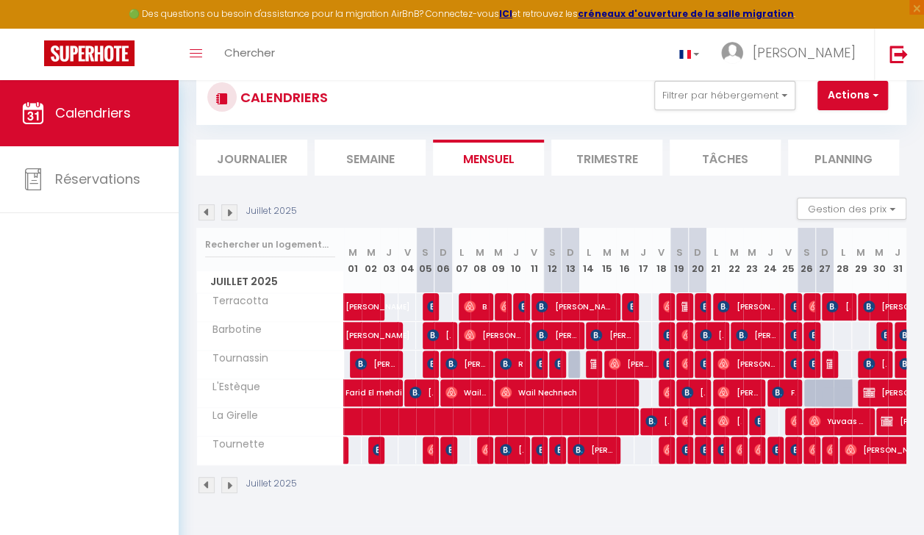
click at [207, 209] on img at bounding box center [206, 212] width 16 height 16
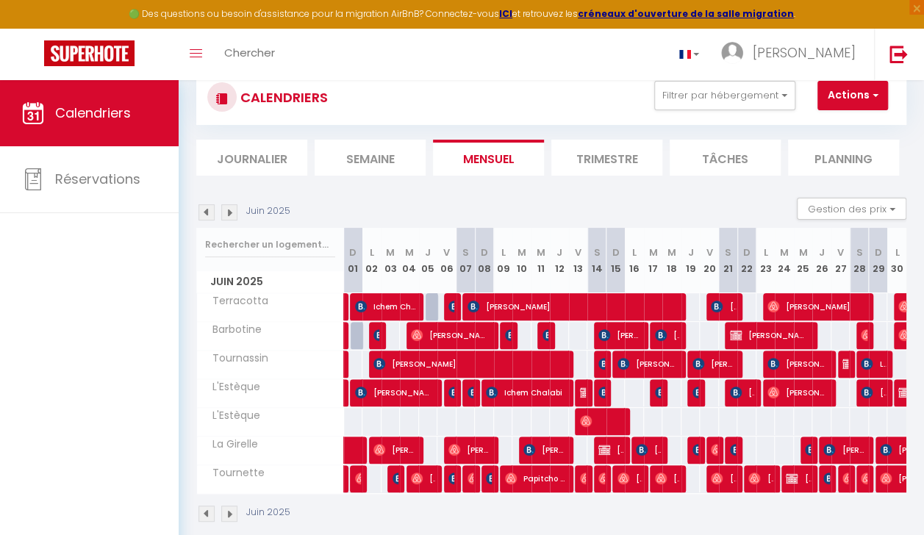
click at [207, 209] on img at bounding box center [206, 212] width 16 height 16
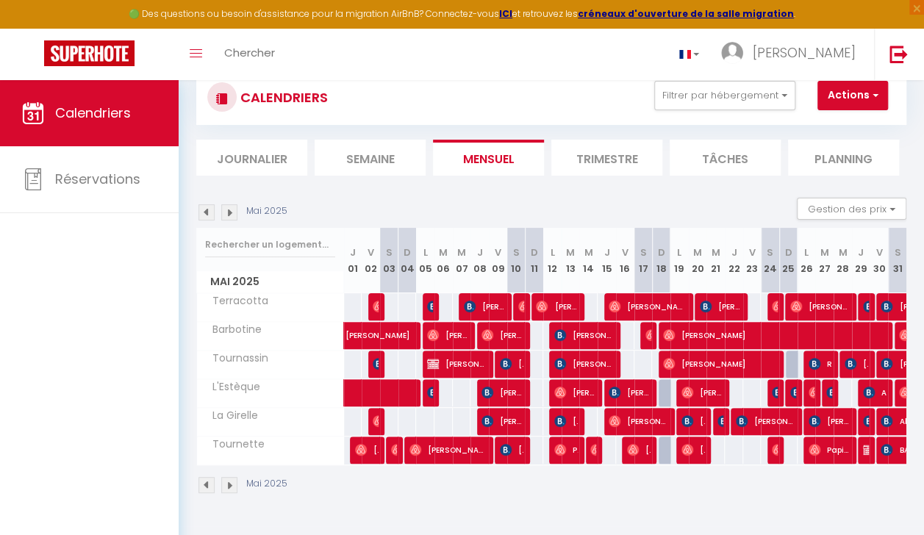
click at [207, 209] on img at bounding box center [206, 212] width 16 height 16
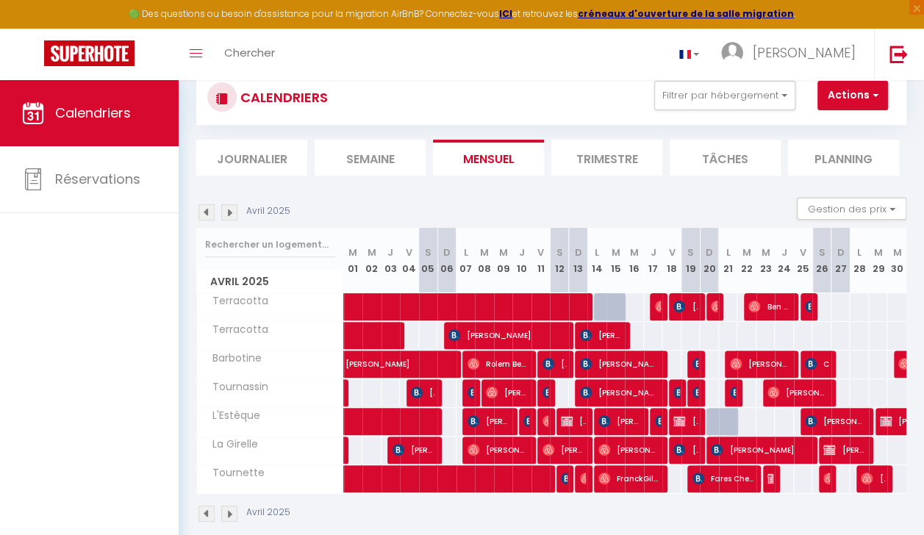
click at [232, 212] on img at bounding box center [229, 212] width 16 height 16
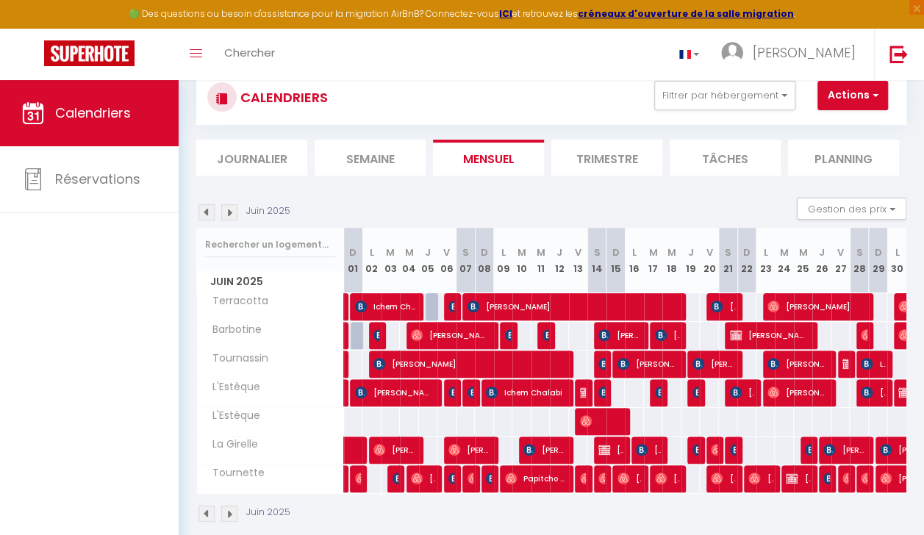
click at [232, 212] on img at bounding box center [229, 212] width 16 height 16
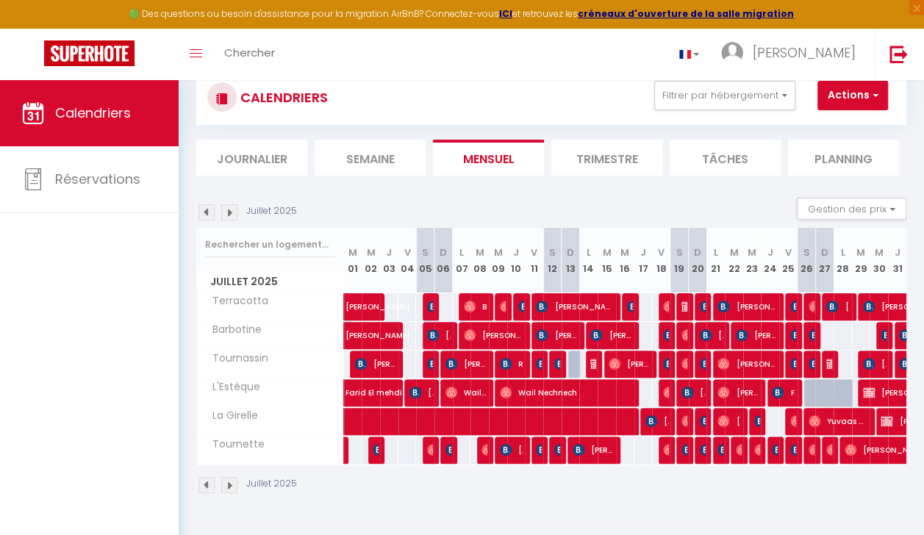
click at [232, 212] on img at bounding box center [229, 212] width 16 height 16
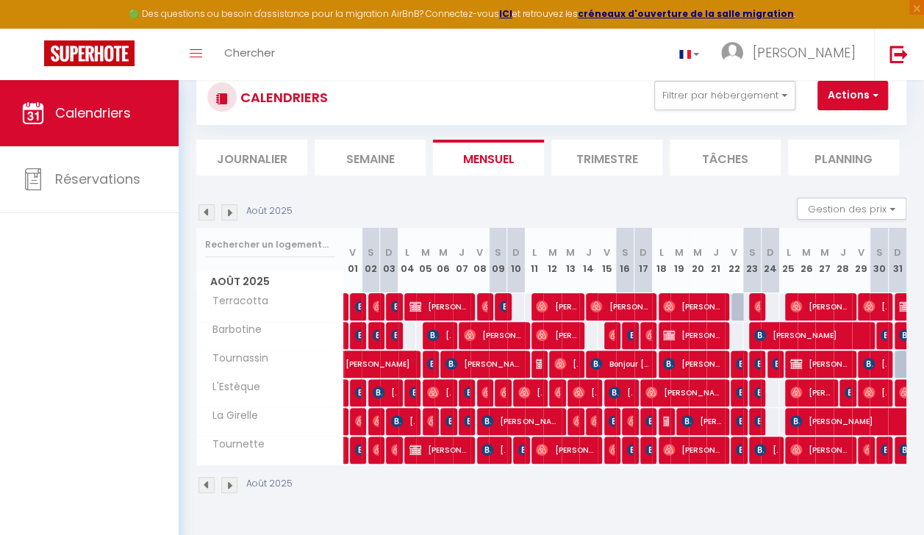
click at [232, 212] on img at bounding box center [229, 212] width 16 height 16
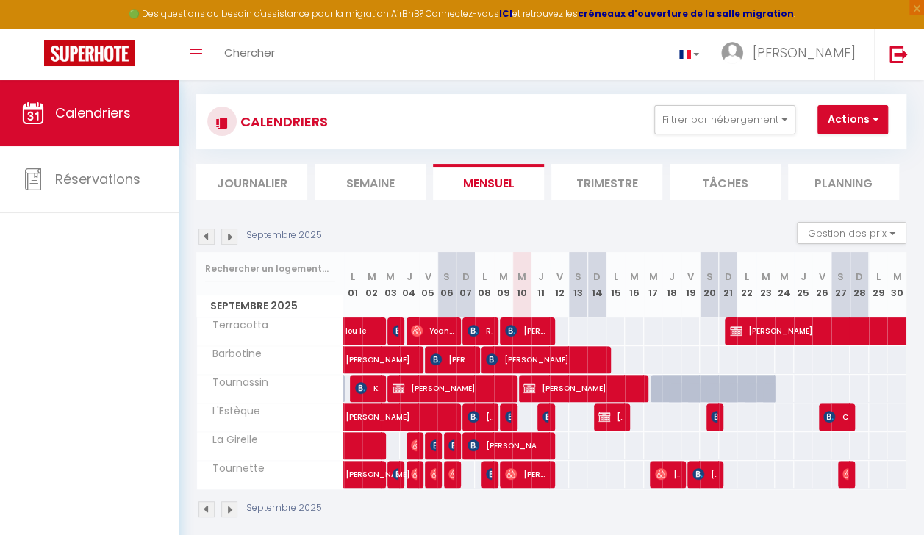
scroll to position [12, 0]
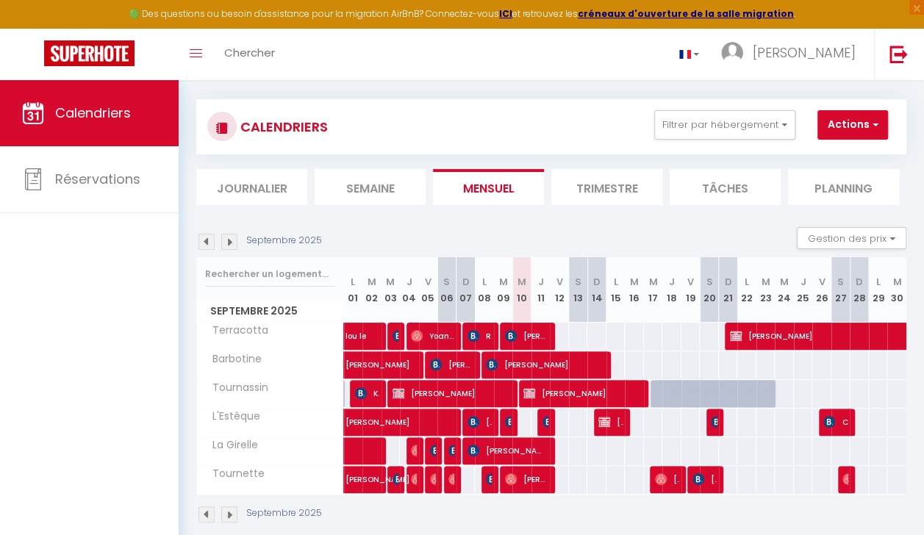
click at [232, 239] on img at bounding box center [229, 242] width 16 height 16
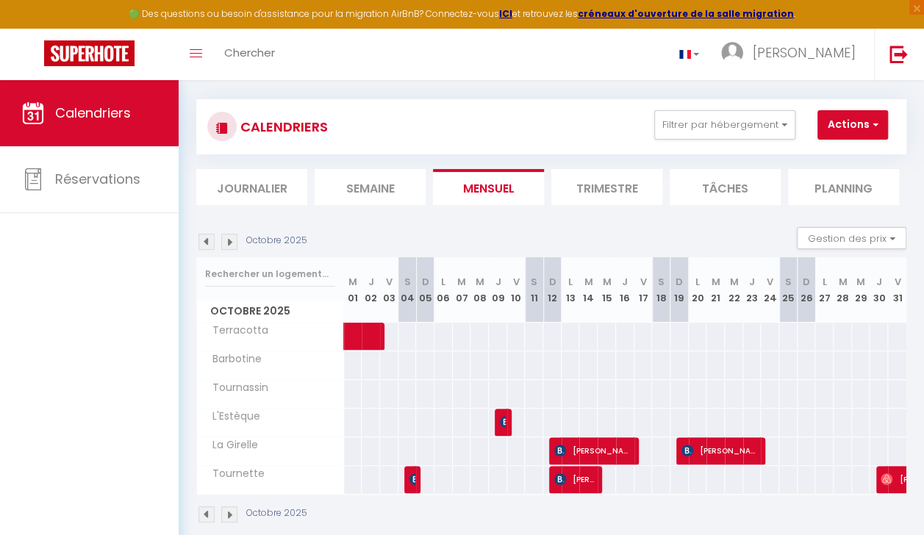
click at [232, 239] on img at bounding box center [229, 242] width 16 height 16
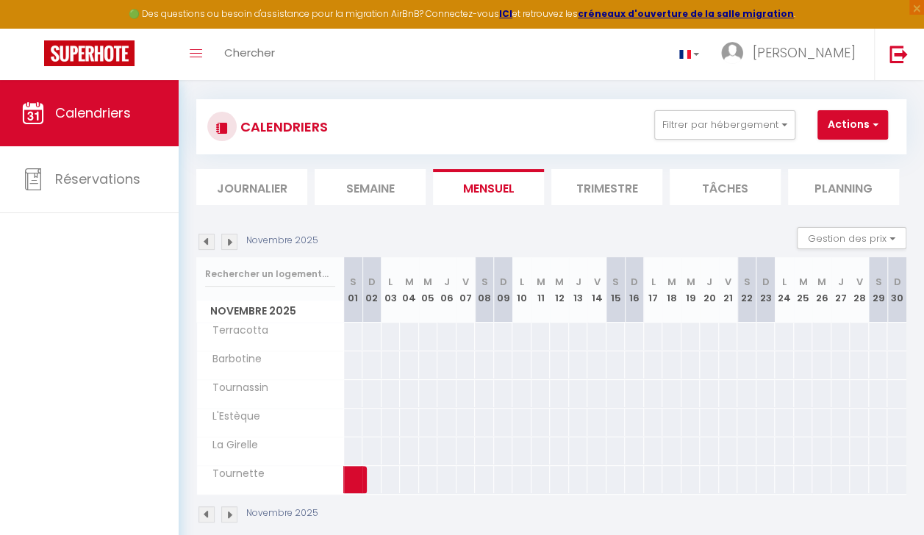
click at [232, 239] on img at bounding box center [229, 242] width 16 height 16
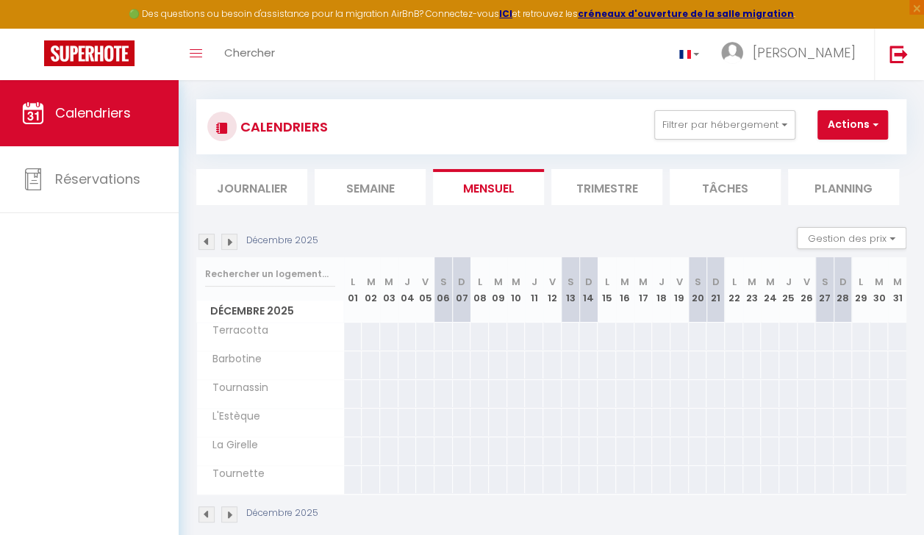
click at [232, 239] on img at bounding box center [229, 242] width 16 height 16
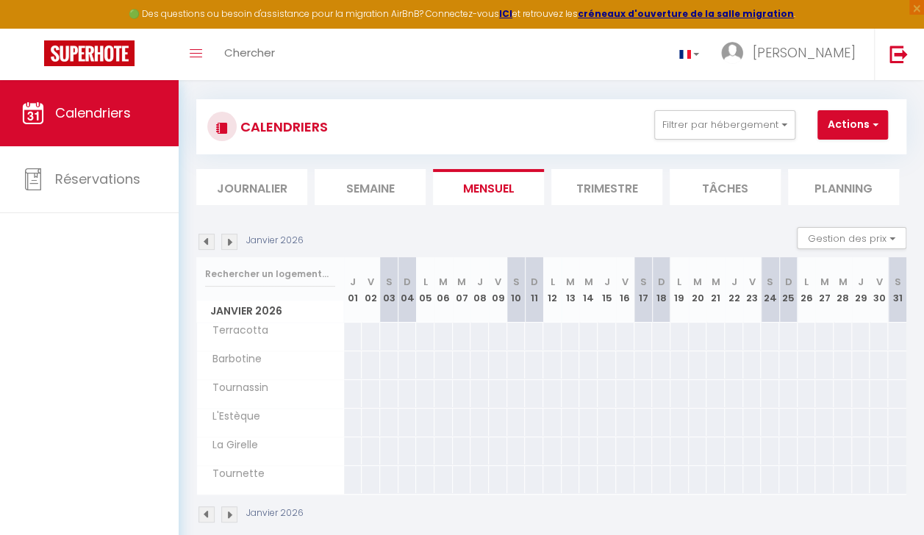
click at [232, 239] on img at bounding box center [229, 242] width 16 height 16
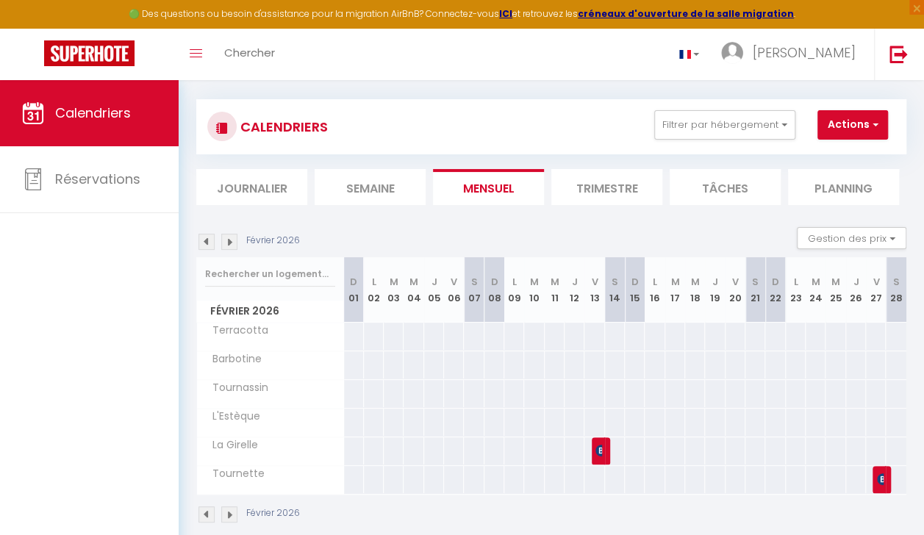
click at [232, 239] on img at bounding box center [229, 242] width 16 height 16
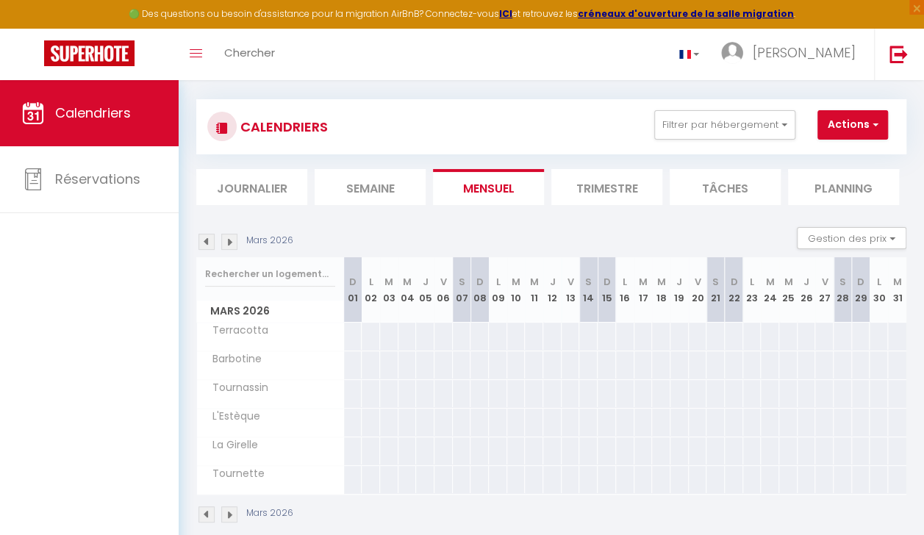
click at [201, 240] on img at bounding box center [206, 242] width 16 height 16
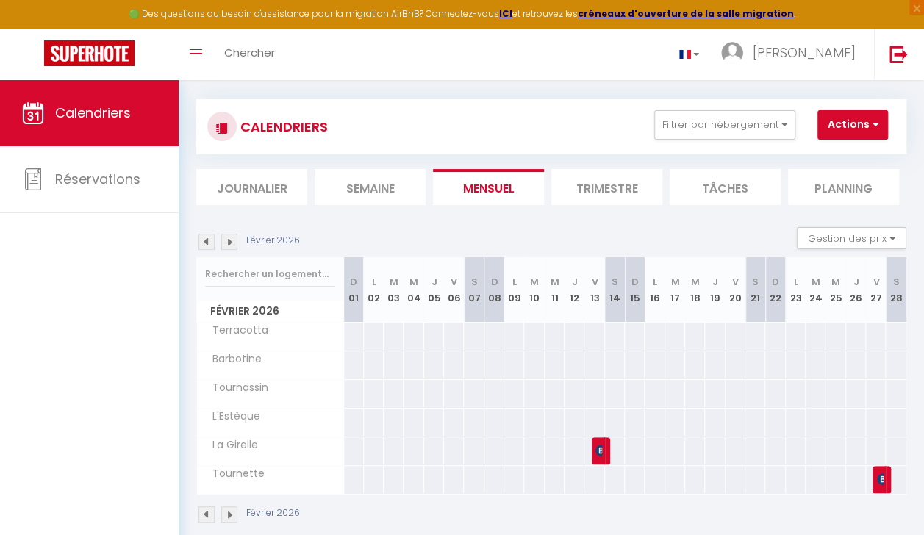
click at [201, 240] on img at bounding box center [206, 242] width 16 height 16
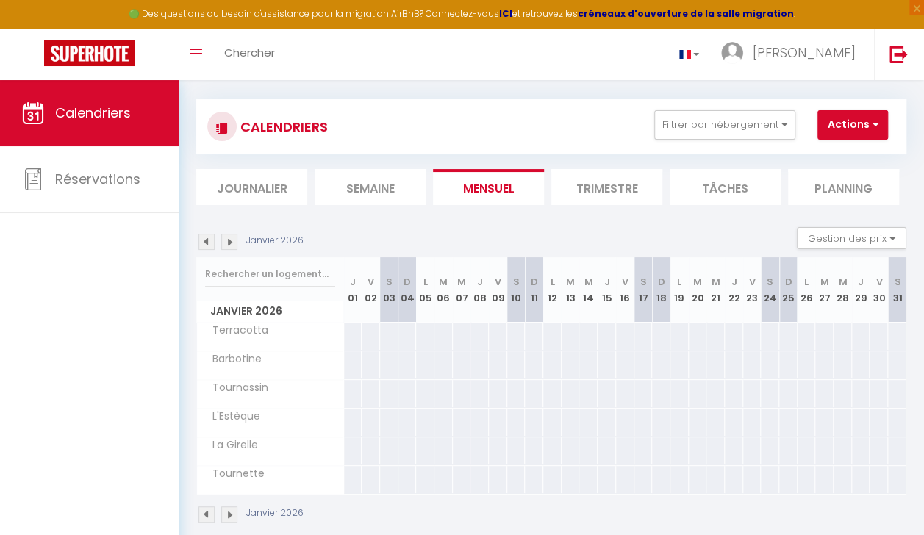
click at [201, 240] on img at bounding box center [206, 242] width 16 height 16
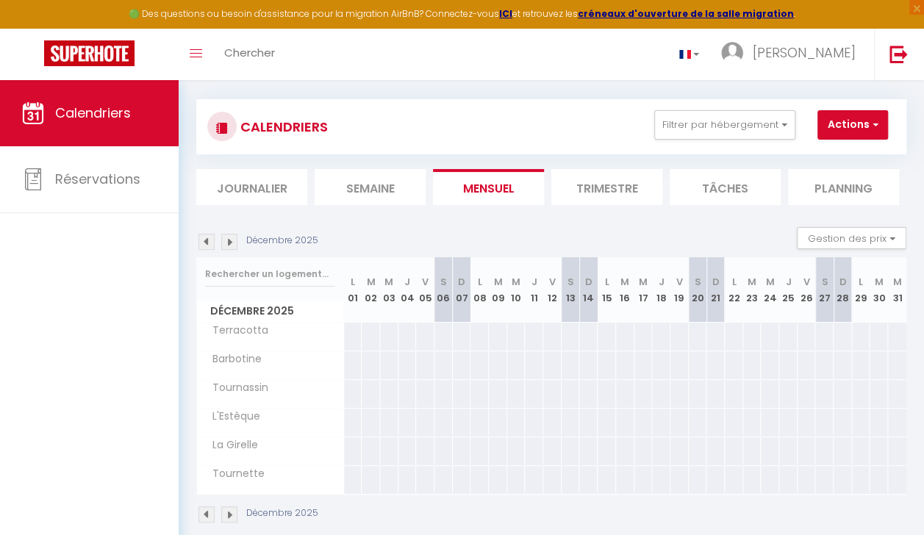
click at [201, 240] on img at bounding box center [206, 242] width 16 height 16
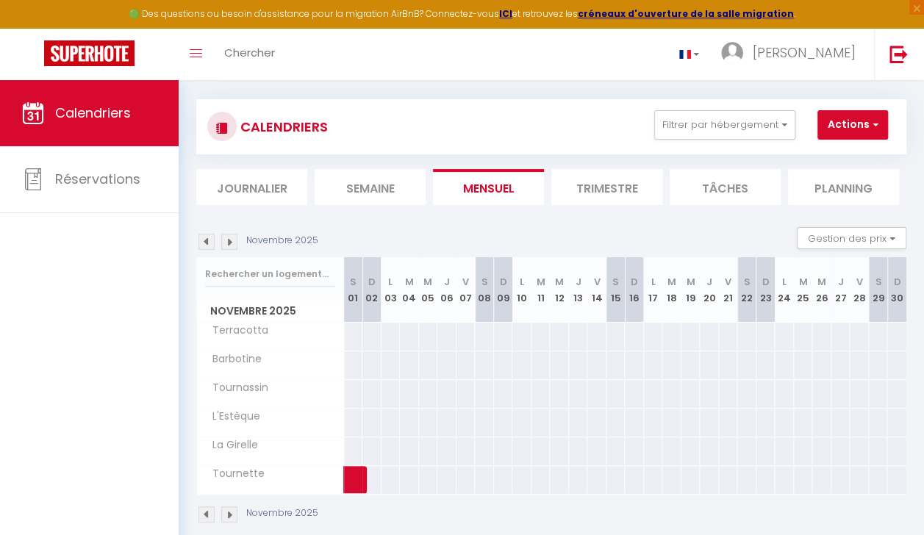
click at [201, 240] on img at bounding box center [206, 242] width 16 height 16
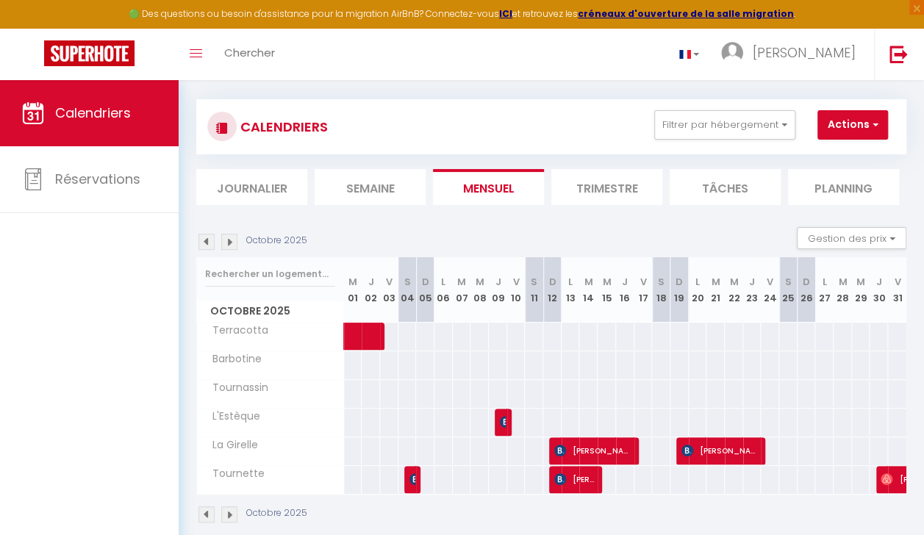
click at [201, 240] on img at bounding box center [206, 242] width 16 height 16
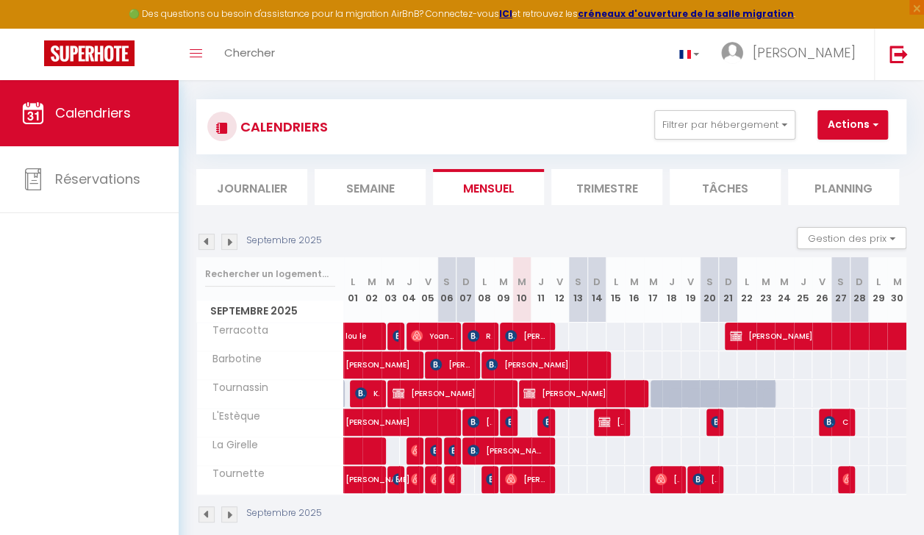
click at [209, 242] on img at bounding box center [206, 242] width 16 height 16
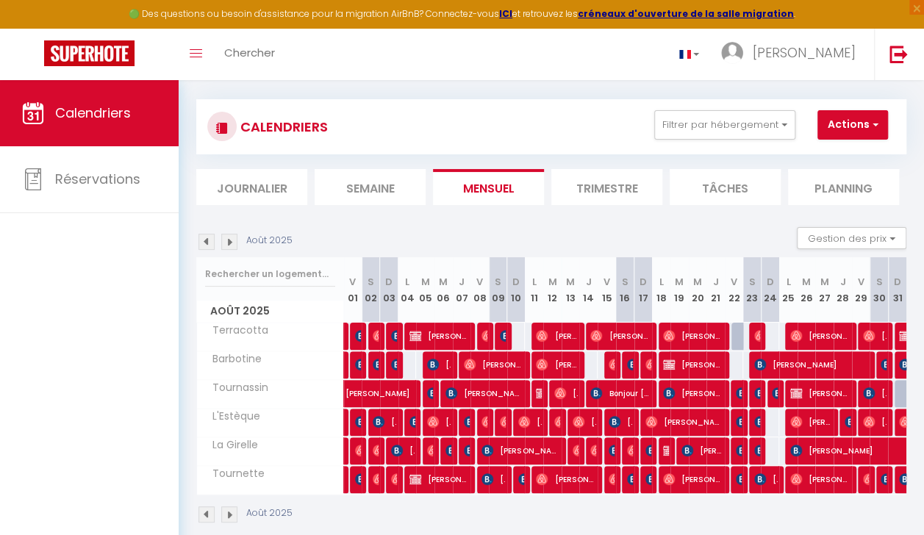
click at [209, 242] on img at bounding box center [206, 242] width 16 height 16
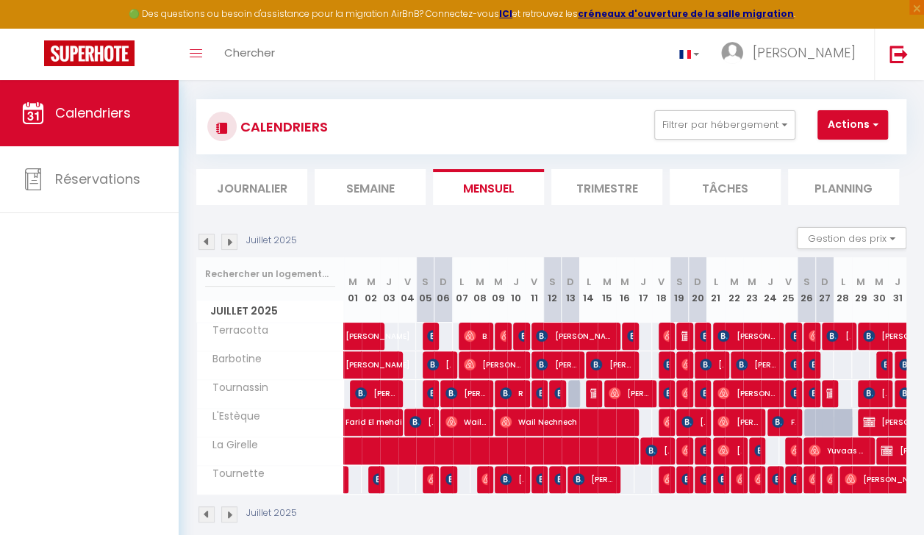
click at [209, 242] on img at bounding box center [206, 242] width 16 height 16
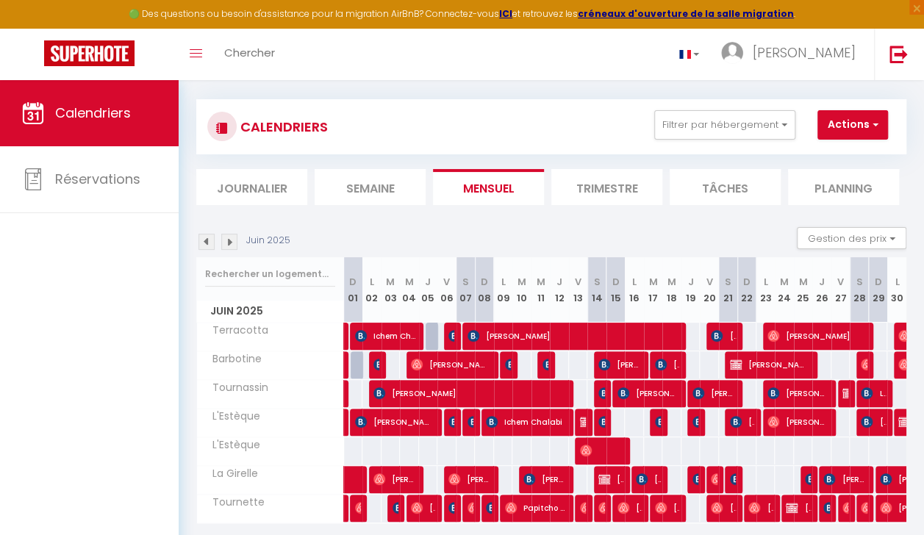
click at [230, 239] on img at bounding box center [229, 242] width 16 height 16
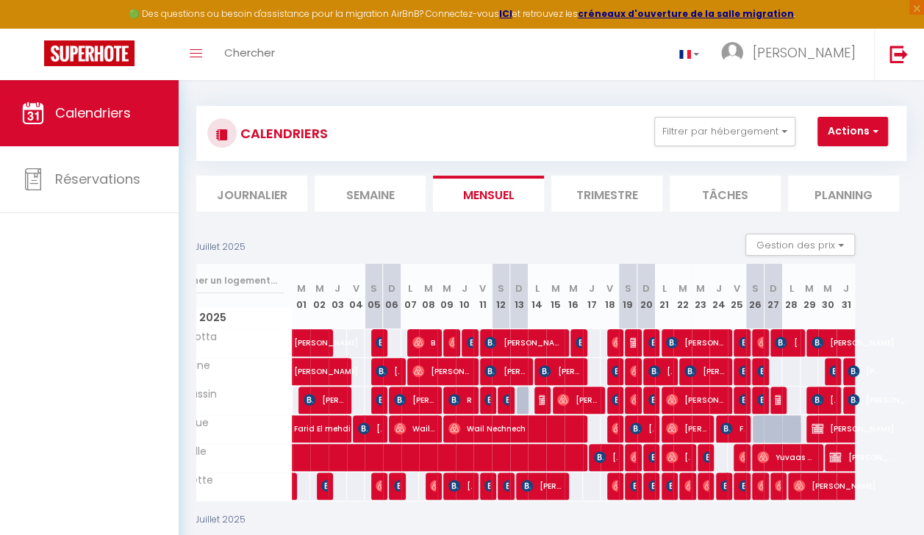
scroll to position [0, 55]
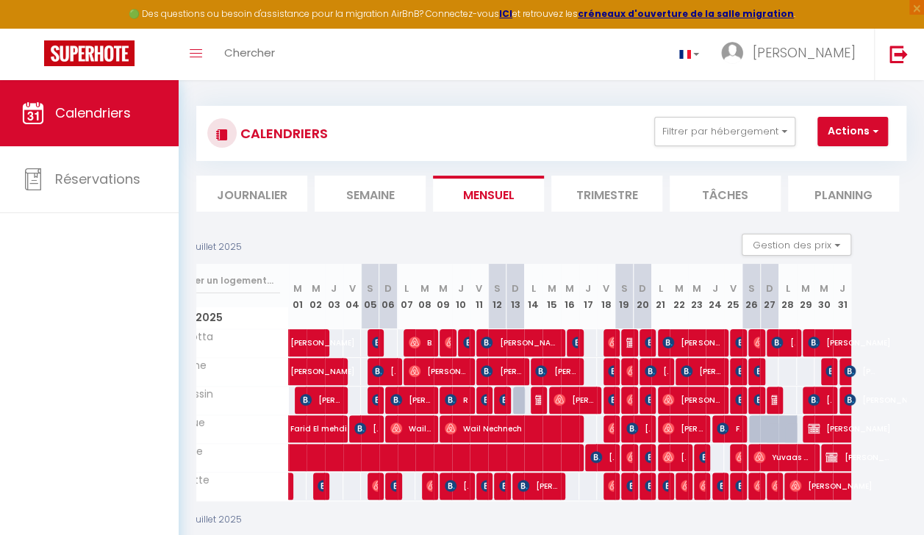
click at [226, 243] on p "Juillet 2025" at bounding box center [216, 247] width 51 height 14
drag, startPoint x: 754, startPoint y: 378, endPoint x: 541, endPoint y: 345, distance: 215.7
click at [541, 345] on tbody "Terracotta Mathieu Gellie 39 39 39 Alexandra Dayer 39 39 Bnb Energie" at bounding box center [497, 415] width 710 height 172
drag, startPoint x: 541, startPoint y: 345, endPoint x: 462, endPoint y: 234, distance: 135.4
click at [462, 234] on div "Juillet 2025 Gestion des prix Nb Nuits minimum Règles Disponibilité" at bounding box center [496, 249] width 710 height 30
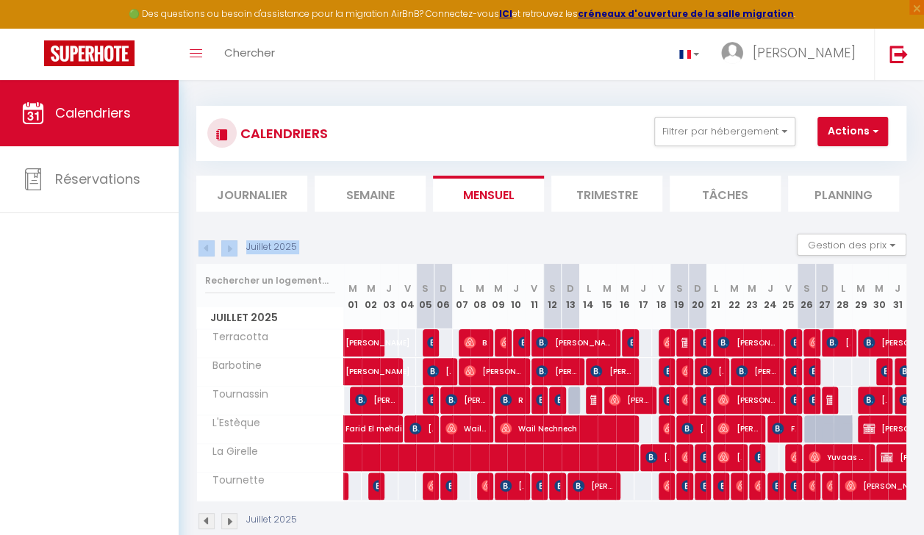
scroll to position [0, 10]
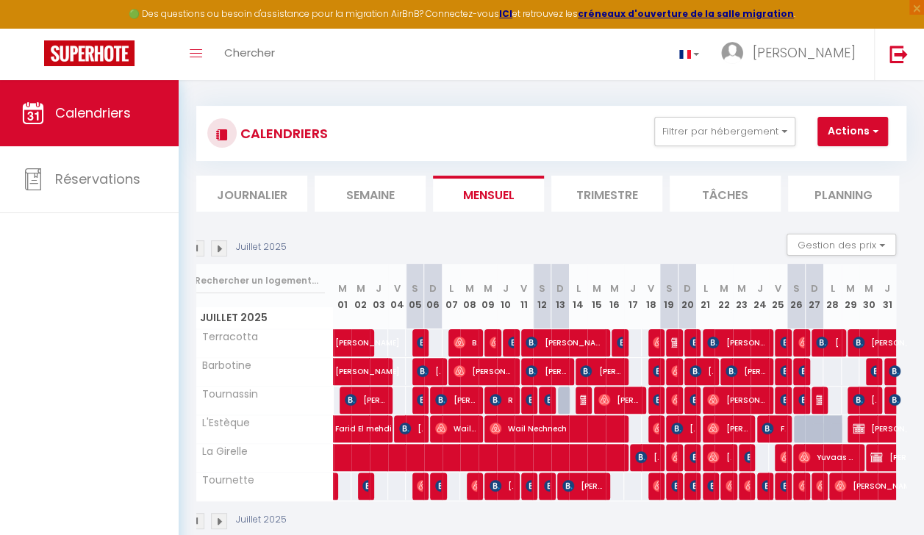
click at [359, 239] on div "Juillet 2025 Gestion des prix Nb Nuits minimum Règles Disponibilité" at bounding box center [541, 249] width 710 height 30
click at [223, 249] on img at bounding box center [219, 248] width 16 height 16
